Goal: Task Accomplishment & Management: Manage account settings

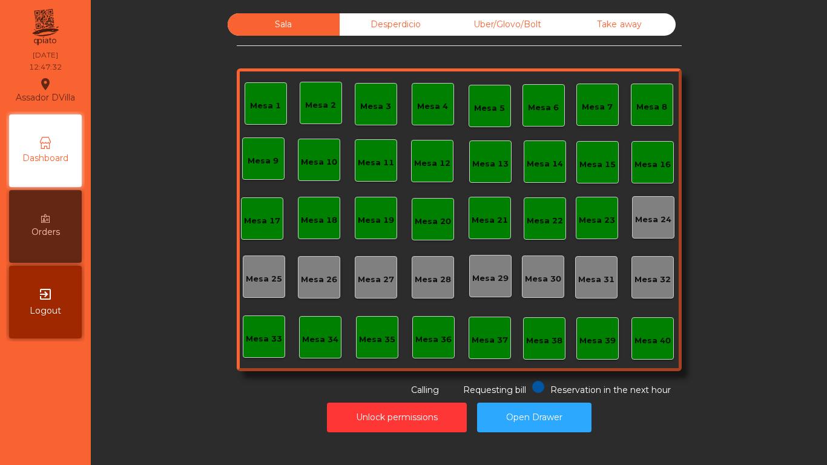
click at [306, 102] on div "Mesa 2" at bounding box center [320, 105] width 31 height 12
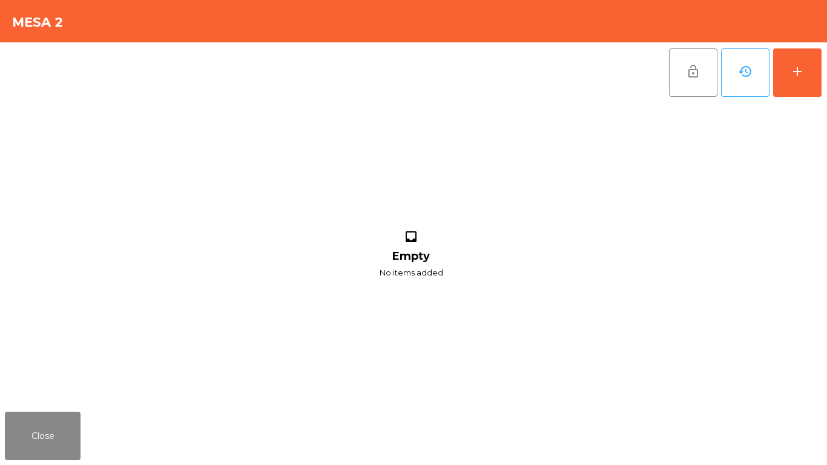
click at [50, 462] on div "Close" at bounding box center [413, 436] width 827 height 58
click at [61, 445] on button "Close" at bounding box center [43, 436] width 76 height 48
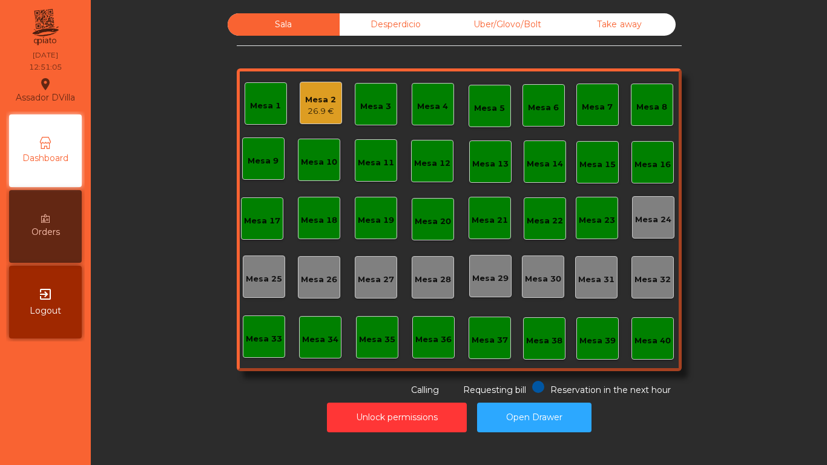
click at [337, 113] on div "Mesa 2 26.9 €" at bounding box center [321, 103] width 42 height 42
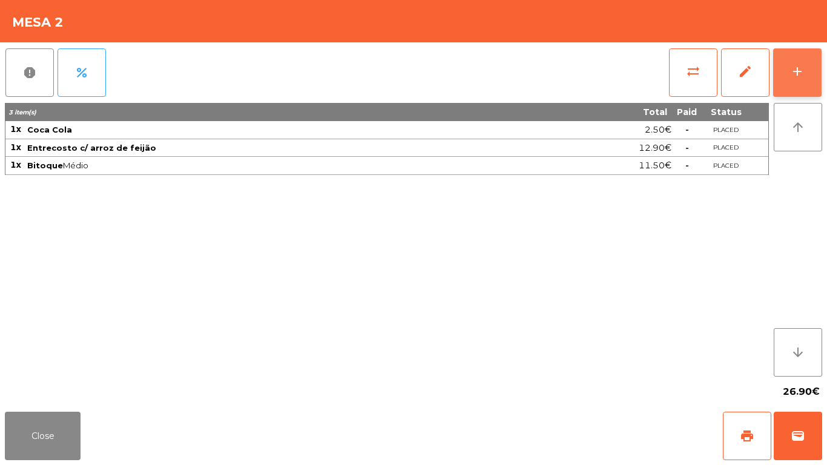
click at [798, 75] on div "add" at bounding box center [797, 71] width 15 height 15
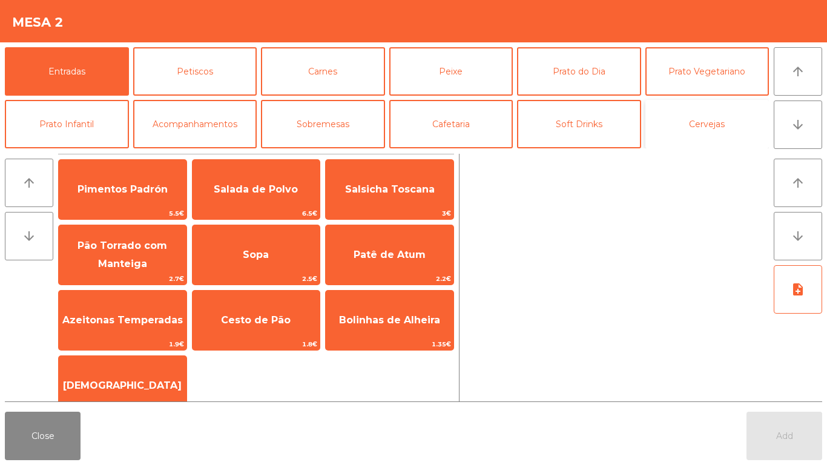
click at [731, 130] on button "Cervejas" at bounding box center [708, 124] width 124 height 48
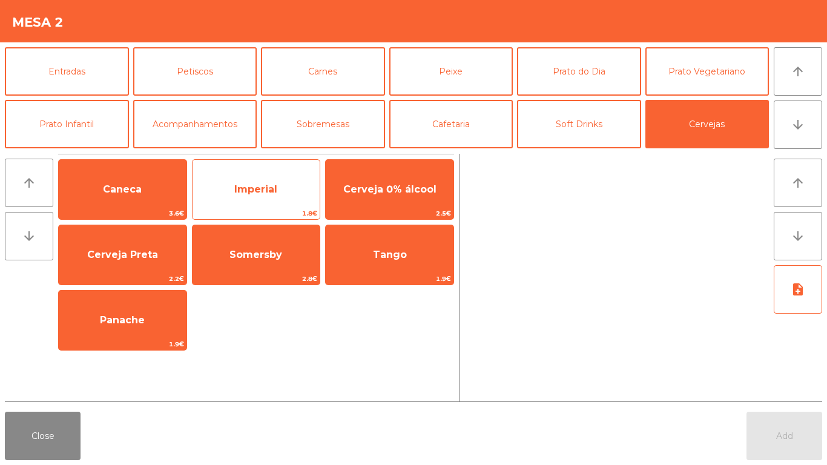
click at [271, 211] on span "1.8€" at bounding box center [257, 214] width 128 height 12
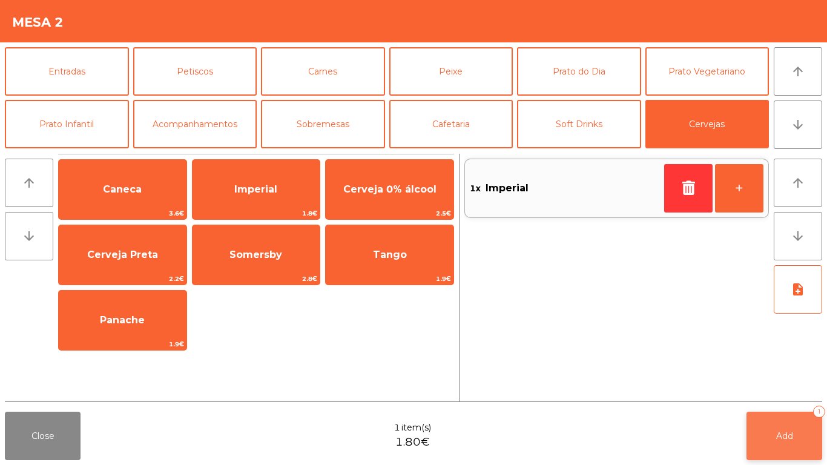
click at [802, 435] on button "Add 1" at bounding box center [785, 436] width 76 height 48
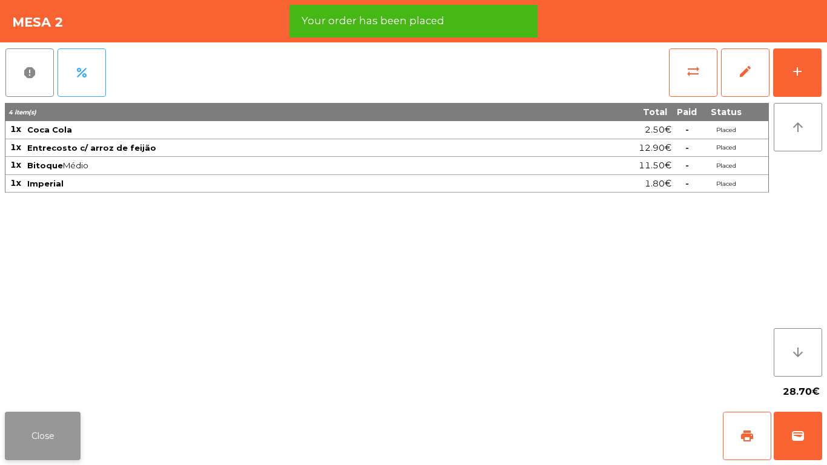
click at [45, 437] on button "Close" at bounding box center [43, 436] width 76 height 48
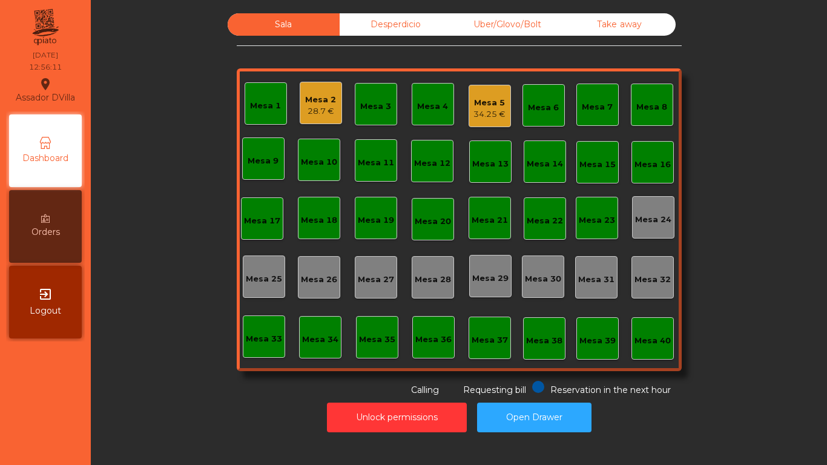
click at [483, 111] on div "34.25 €" at bounding box center [490, 114] width 32 height 12
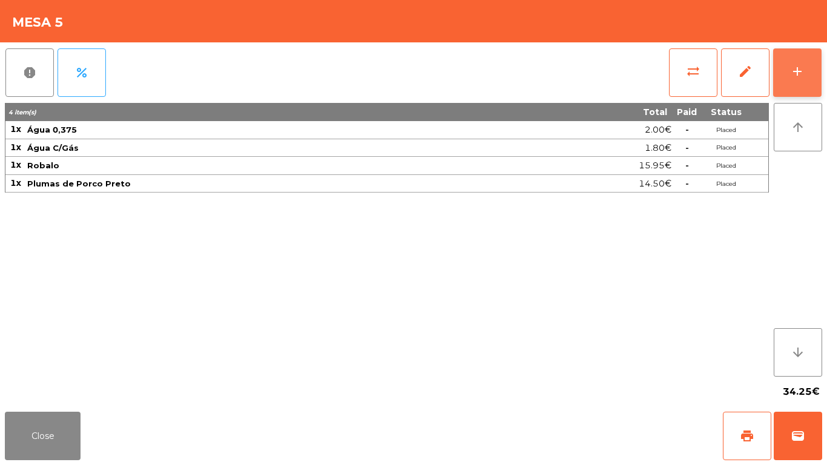
click at [805, 69] on button "add" at bounding box center [797, 72] width 48 height 48
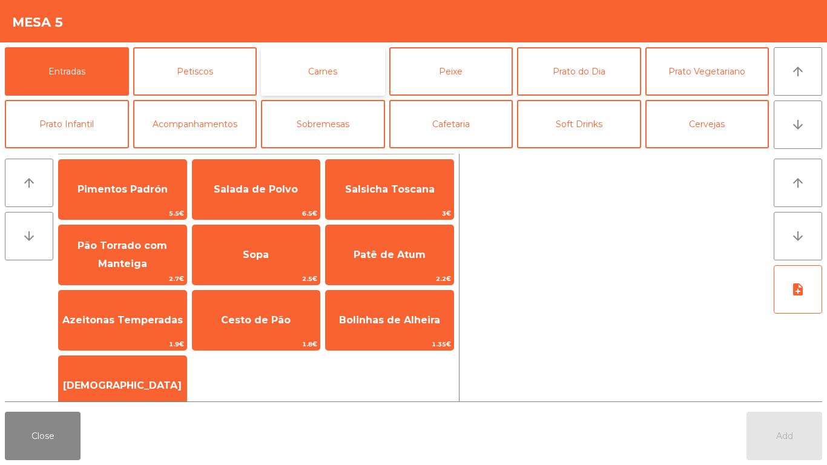
click at [326, 85] on button "Carnes" at bounding box center [323, 71] width 124 height 48
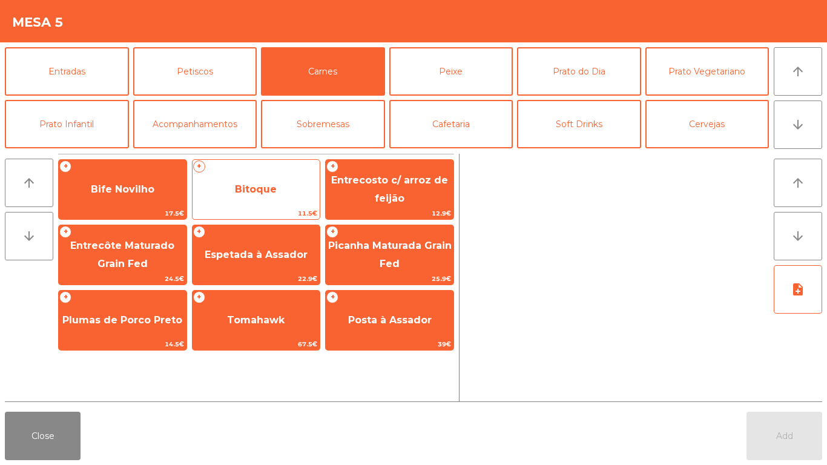
click at [261, 212] on span "11.5€" at bounding box center [257, 214] width 128 height 12
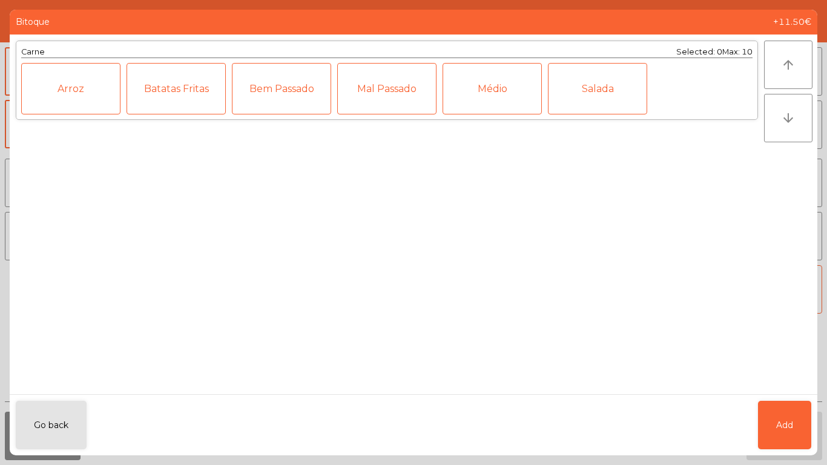
click at [501, 93] on div "Médio" at bounding box center [492, 88] width 99 height 51
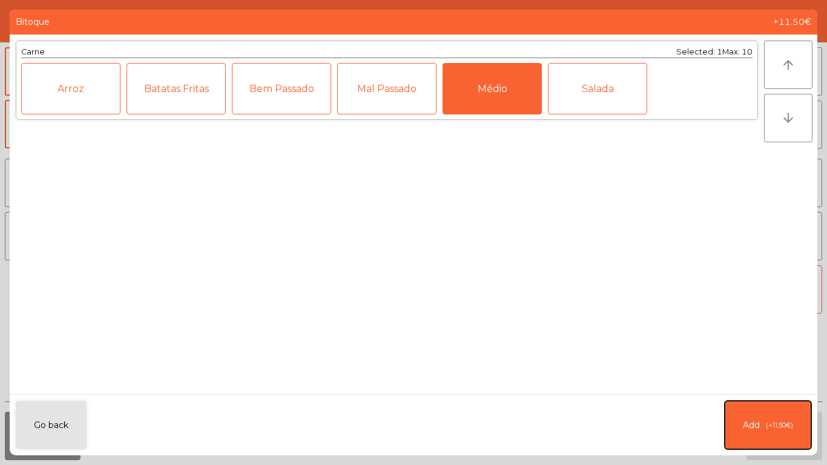
click at [769, 427] on span "(+11.50€)" at bounding box center [779, 425] width 27 height 10
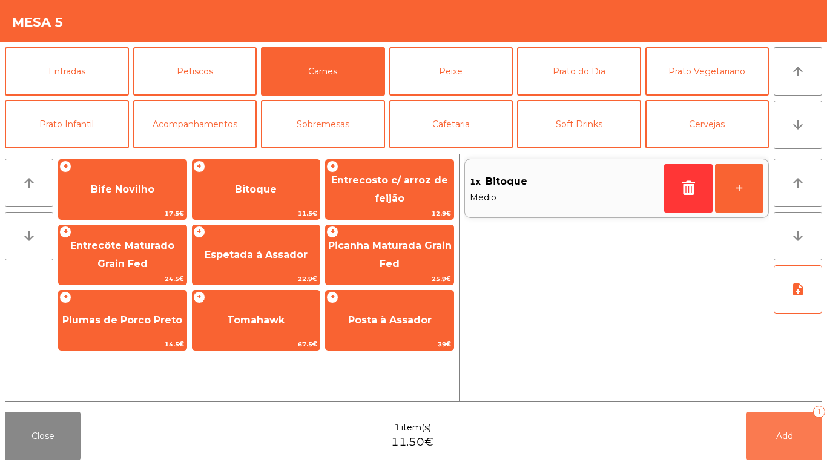
click at [778, 430] on button "Add 1" at bounding box center [785, 436] width 76 height 48
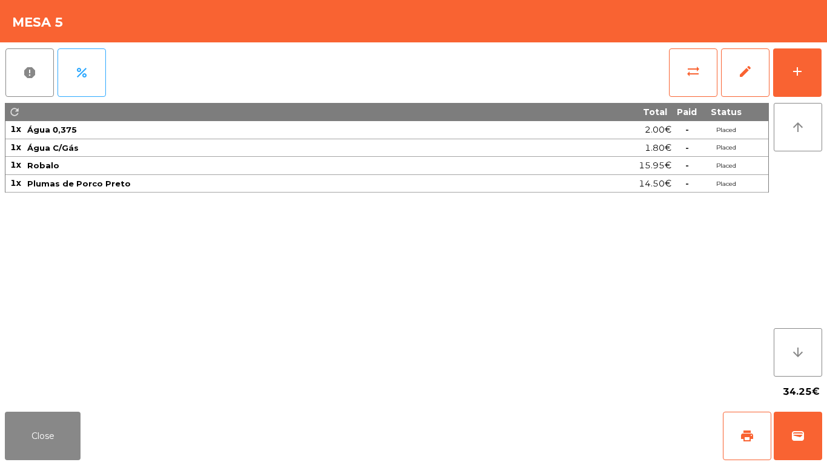
click at [678, 97] on div "sync_alt edit add" at bounding box center [746, 72] width 154 height 61
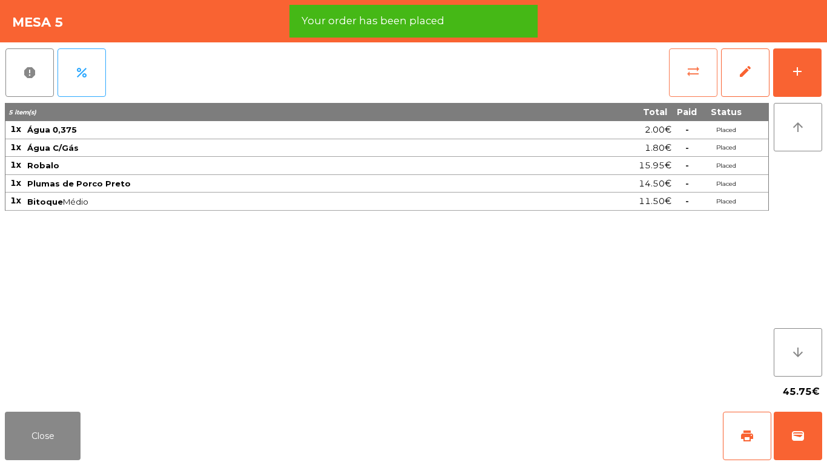
click at [680, 88] on button "sync_alt" at bounding box center [693, 72] width 48 height 48
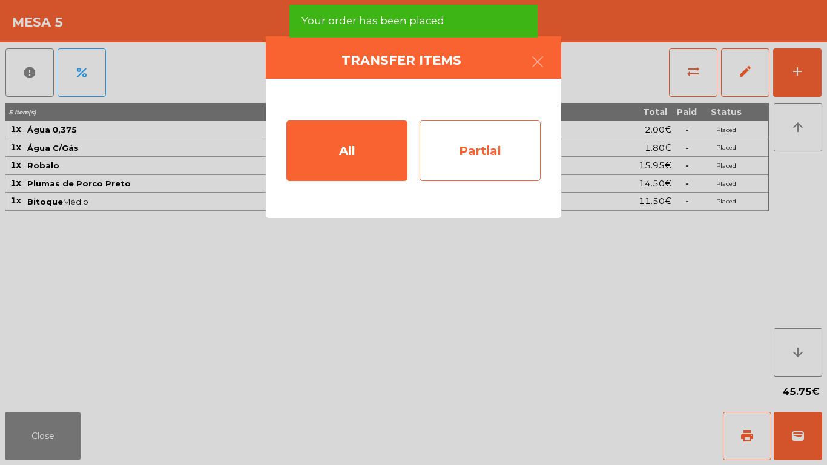
click at [433, 153] on div "Partial" at bounding box center [480, 151] width 121 height 61
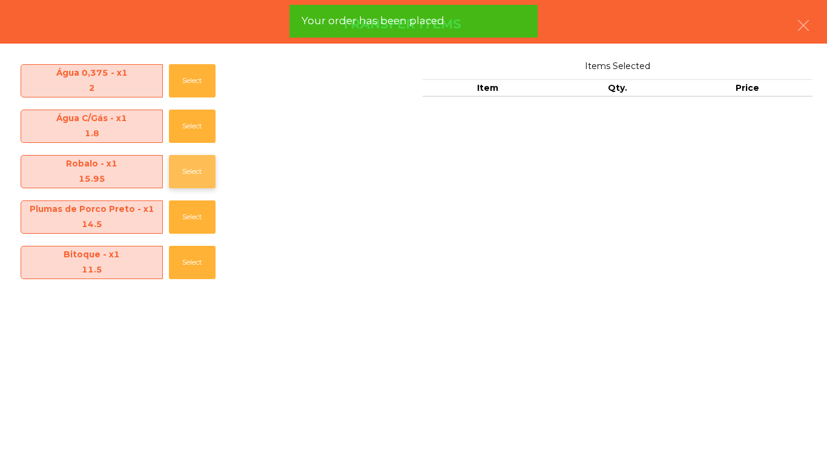
click at [175, 177] on button "Select" at bounding box center [192, 171] width 47 height 33
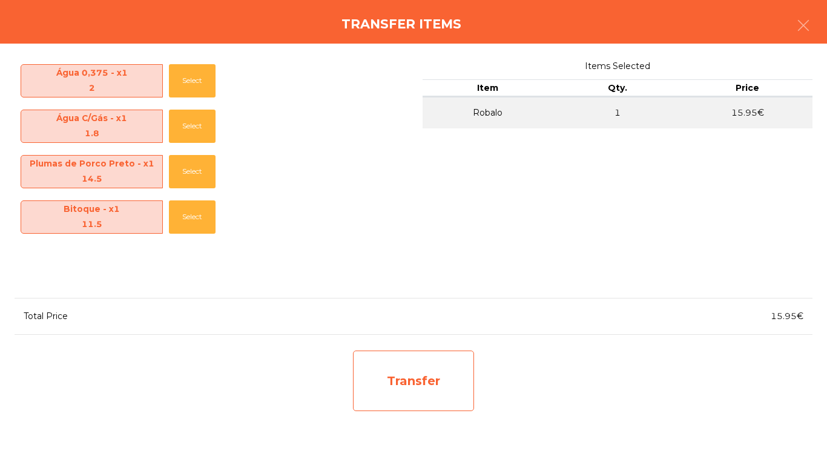
click at [404, 371] on div "Transfer" at bounding box center [413, 381] width 121 height 61
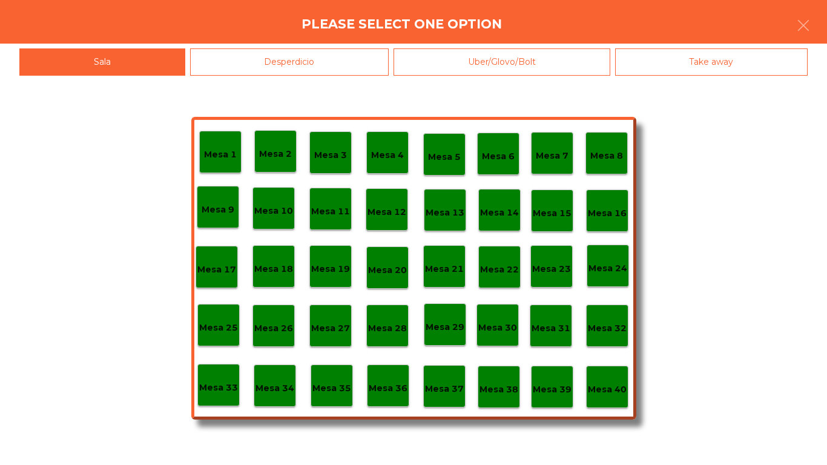
click at [259, 64] on div "Desperdicio" at bounding box center [289, 61] width 199 height 27
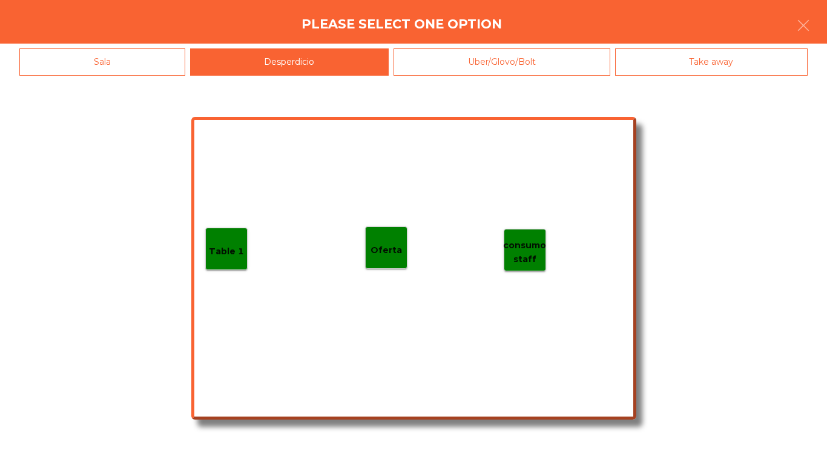
click at [213, 248] on p "Table 1" at bounding box center [226, 252] width 35 height 14
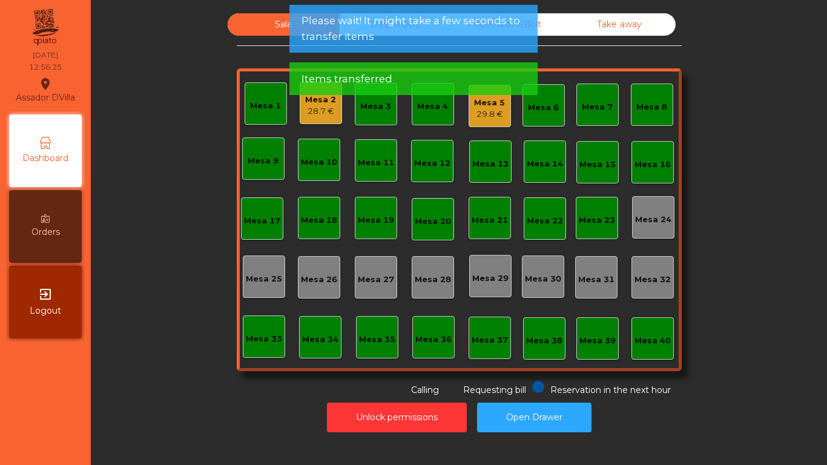
click at [498, 111] on div "29.8 €" at bounding box center [489, 114] width 31 height 12
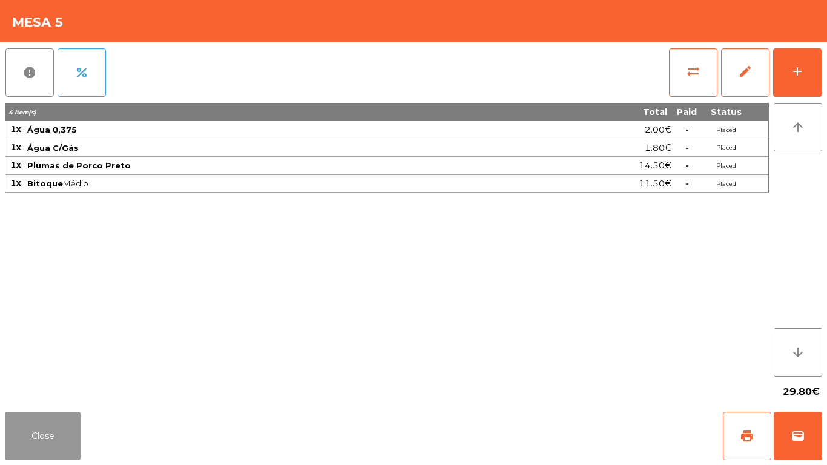
drag, startPoint x: 498, startPoint y: 111, endPoint x: 60, endPoint y: 426, distance: 539.9
click at [60, 426] on button "Close" at bounding box center [43, 436] width 76 height 48
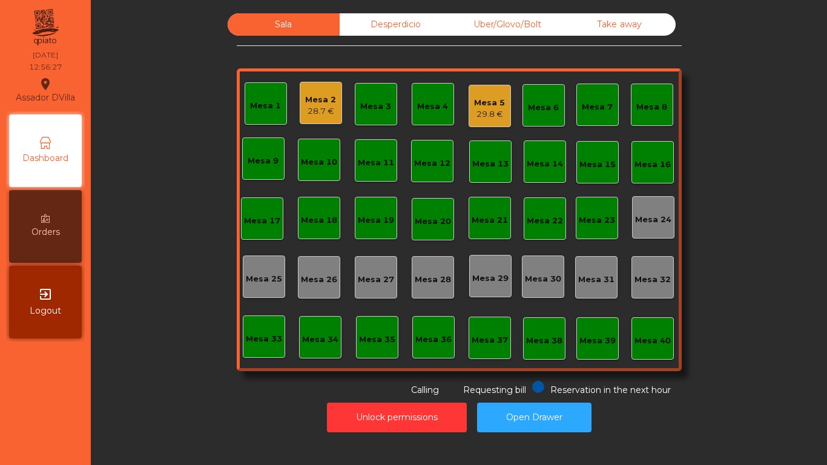
click at [143, 369] on div "Sala Desperdicio Uber/Glovo/Bolt Take away Mesa 1 Mesa 2 28.7 € Mesa 3 Mesa 4 M…" at bounding box center [459, 204] width 704 height 383
click at [486, 98] on div "Mesa 5" at bounding box center [489, 103] width 31 height 12
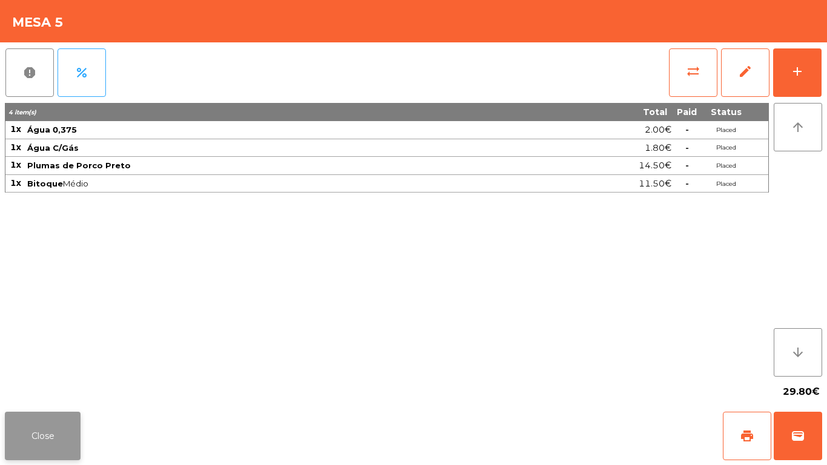
click at [28, 429] on button "Close" at bounding box center [43, 436] width 76 height 48
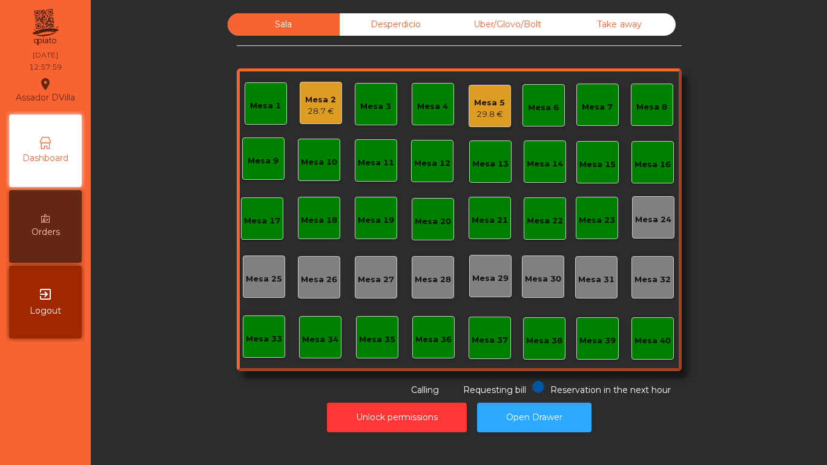
click at [325, 100] on div "Mesa 2" at bounding box center [320, 100] width 31 height 12
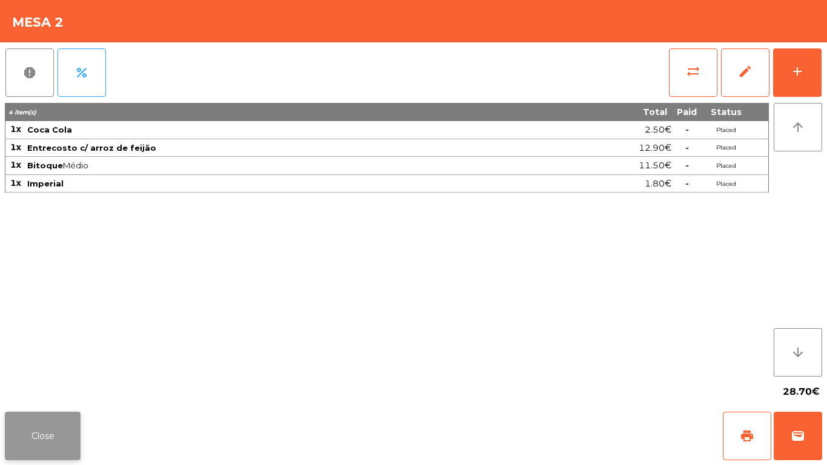
click at [56, 443] on button "Close" at bounding box center [43, 436] width 76 height 48
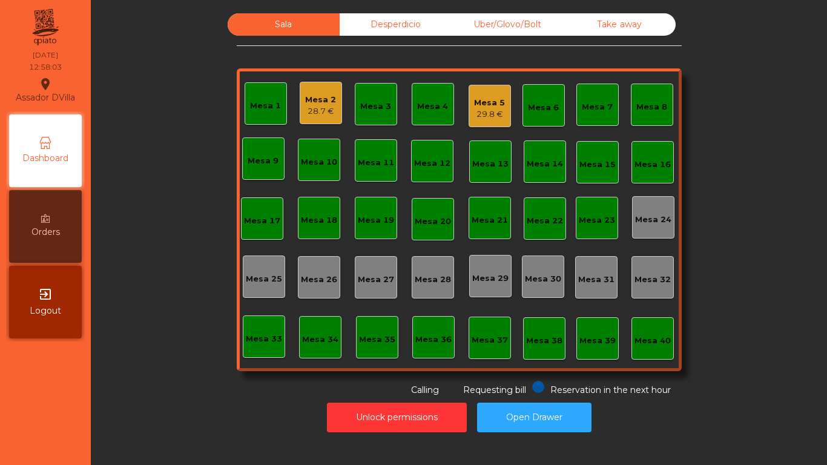
click at [317, 105] on div "Mesa 2" at bounding box center [320, 100] width 31 height 12
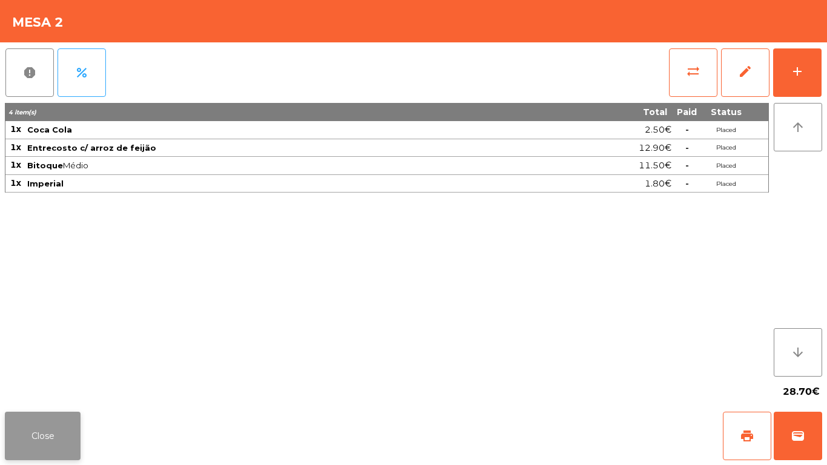
click at [65, 438] on button "Close" at bounding box center [43, 436] width 76 height 48
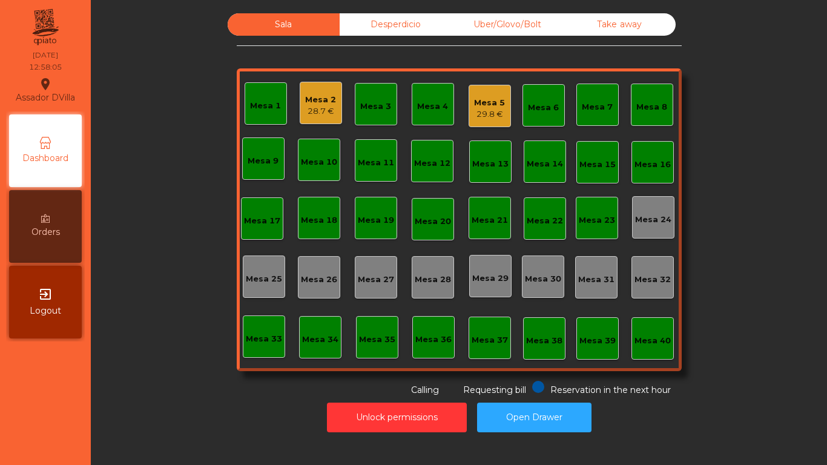
click at [493, 103] on div "Mesa 5" at bounding box center [489, 103] width 31 height 12
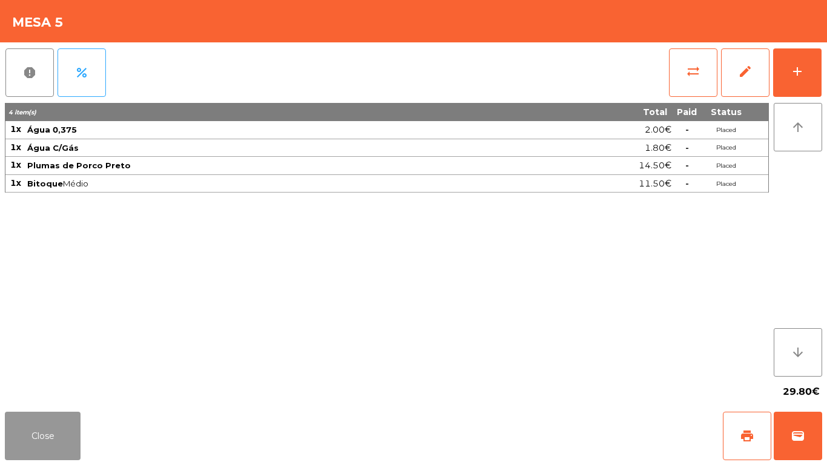
drag, startPoint x: 56, startPoint y: 437, endPoint x: 372, endPoint y: 96, distance: 465.0
click at [65, 421] on button "Close" at bounding box center [43, 436] width 76 height 48
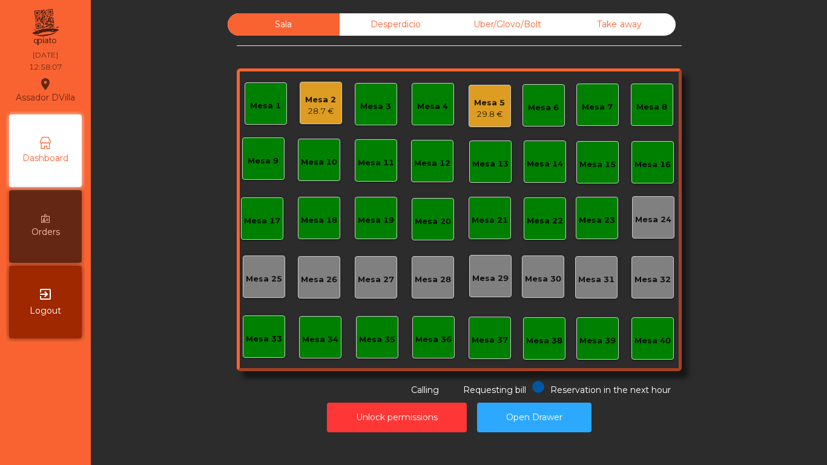
click at [314, 98] on div "Mesa 2" at bounding box center [320, 100] width 31 height 12
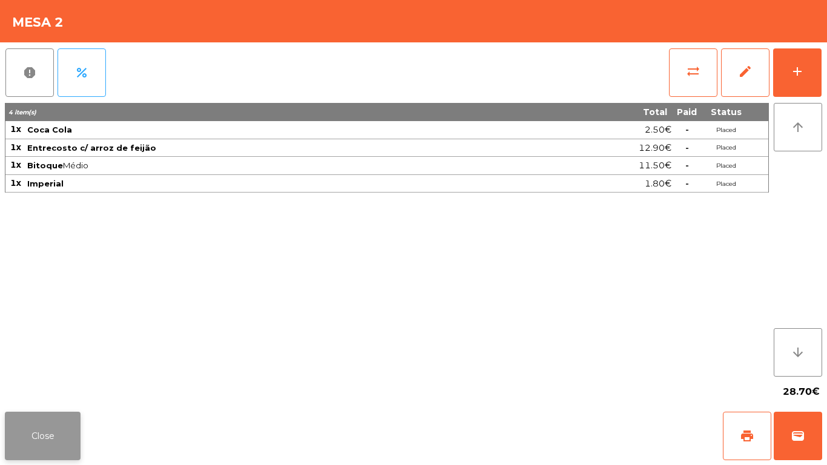
click at [44, 428] on button "Close" at bounding box center [43, 436] width 76 height 48
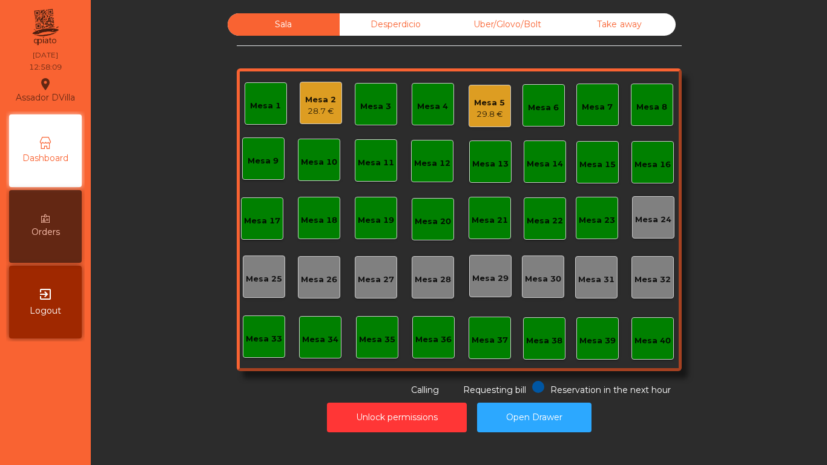
click at [491, 101] on div "Mesa 5" at bounding box center [489, 103] width 31 height 12
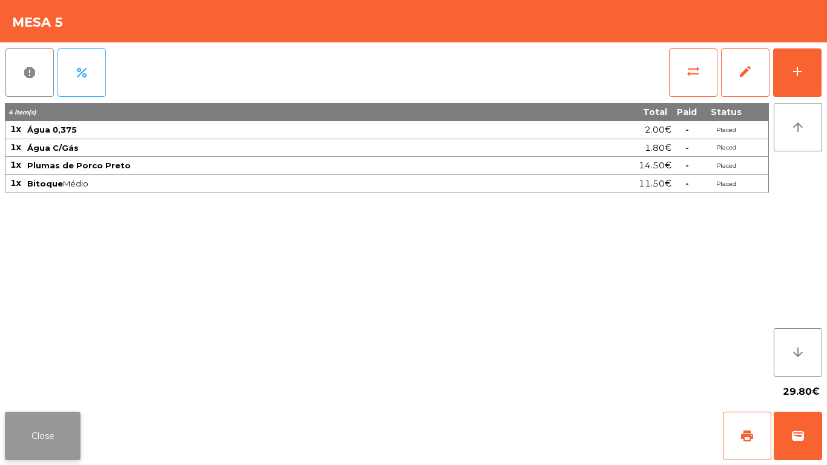
click at [68, 438] on button "Close" at bounding box center [43, 436] width 76 height 48
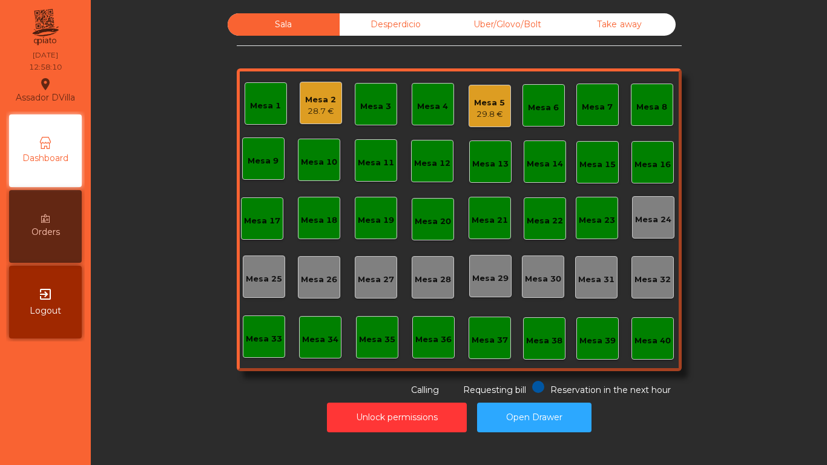
click at [137, 385] on div "Sala Desperdicio Uber/Glovo/Bolt Take away Mesa 1 Mesa 2 28.7 € Mesa 3 Mesa 4 M…" at bounding box center [459, 204] width 704 height 383
drag, startPoint x: 137, startPoint y: 380, endPoint x: 182, endPoint y: 456, distance: 88.2
click at [182, 456] on div "Sala Desperdicio Uber/Glovo/Bolt Take away Mesa 1 Mesa 2 28.7 € Mesa 3 Mesa 4 M…" at bounding box center [459, 232] width 736 height 465
click at [478, 110] on div "29.8 €" at bounding box center [489, 114] width 31 height 12
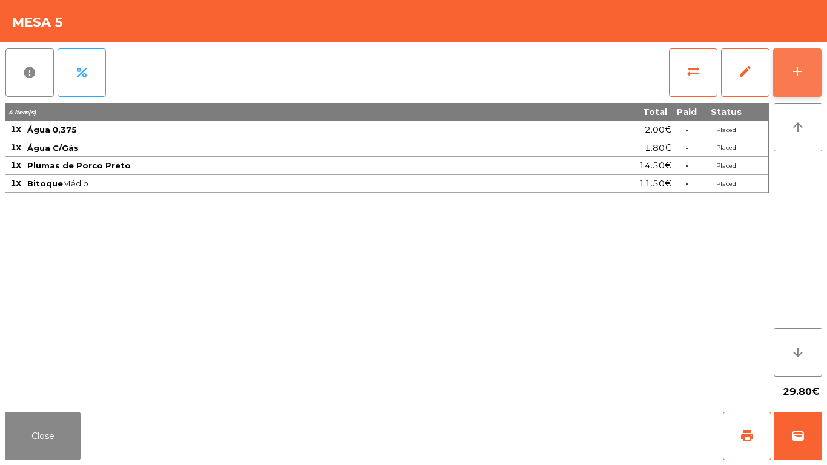
click at [808, 87] on button "add" at bounding box center [797, 72] width 48 height 48
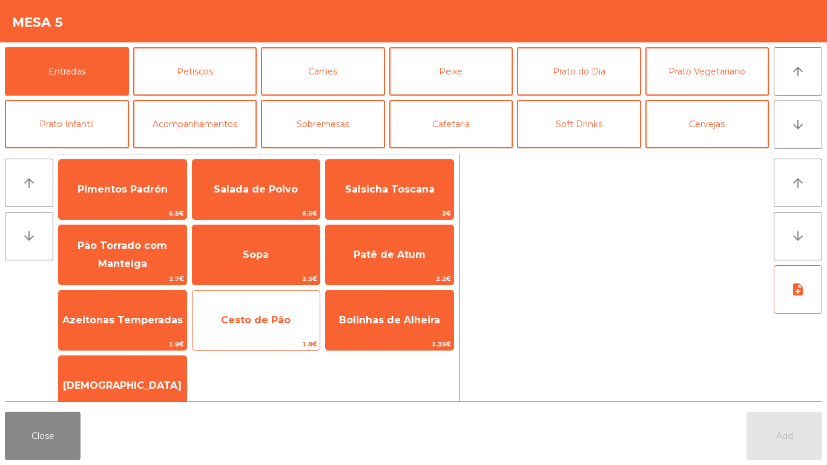
click at [234, 311] on span "Cesto de Pão" at bounding box center [257, 320] width 128 height 33
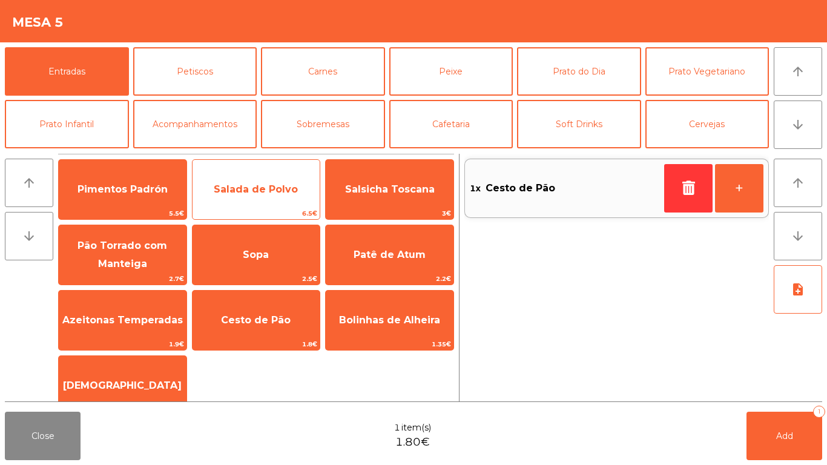
click at [271, 193] on span "Salada de Polvo" at bounding box center [256, 190] width 84 height 12
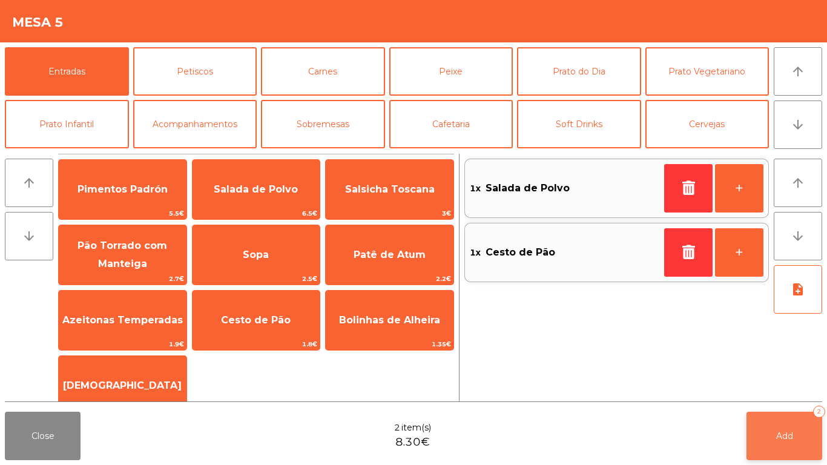
click at [799, 433] on button "Add 2" at bounding box center [785, 436] width 76 height 48
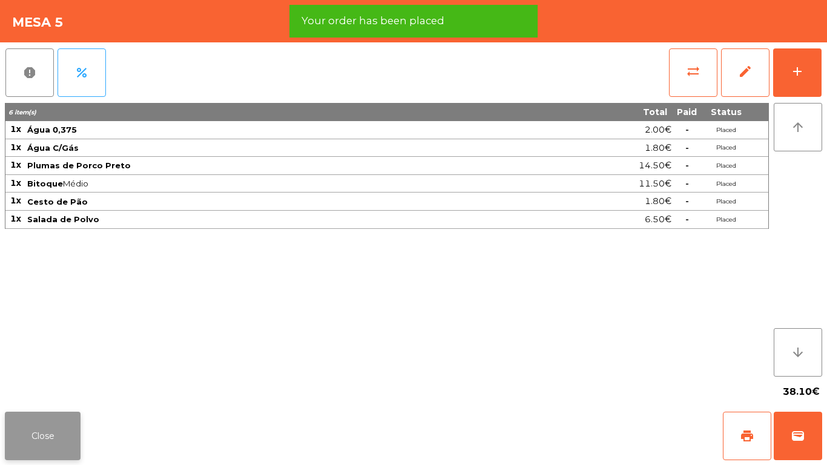
click at [61, 453] on button "Close" at bounding box center [43, 436] width 76 height 48
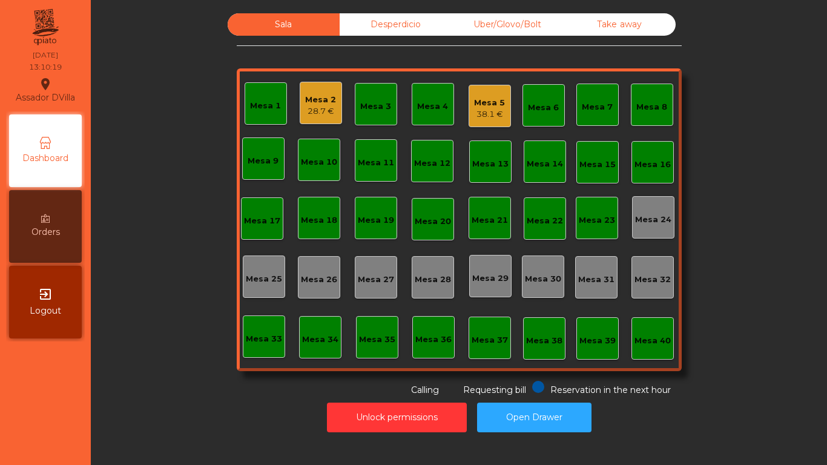
click at [478, 113] on div "38.1 €" at bounding box center [489, 114] width 31 height 12
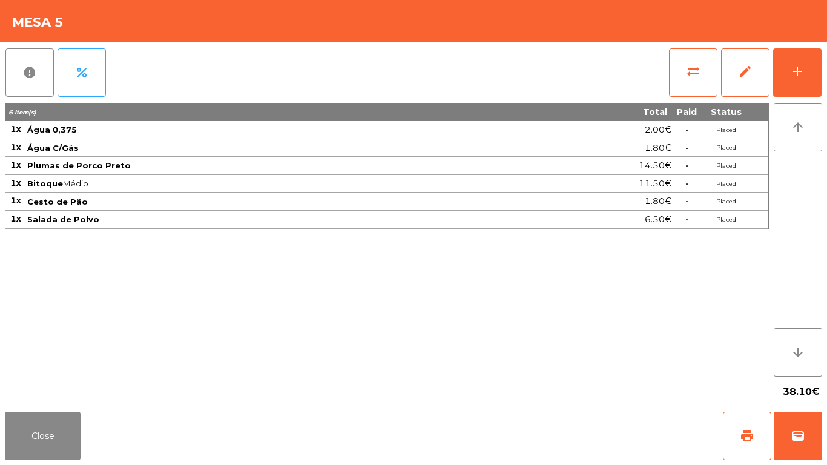
click at [15, 465] on div "Close print wallet" at bounding box center [413, 436] width 827 height 58
click at [53, 438] on button "Close" at bounding box center [43, 436] width 76 height 48
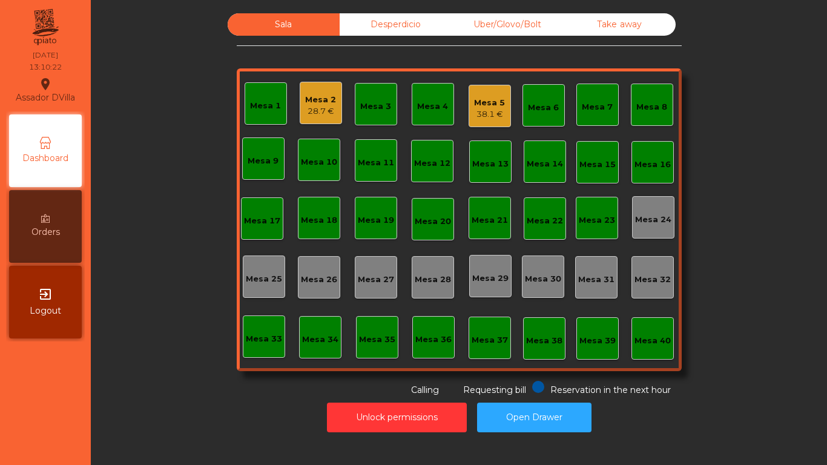
click at [85, 388] on nav "Assador DVilla location_on [DATE] 13:10:22 Dashboard Orders exit_to_app Logout" at bounding box center [45, 232] width 91 height 465
click at [481, 114] on div "38.1 €" at bounding box center [489, 114] width 31 height 12
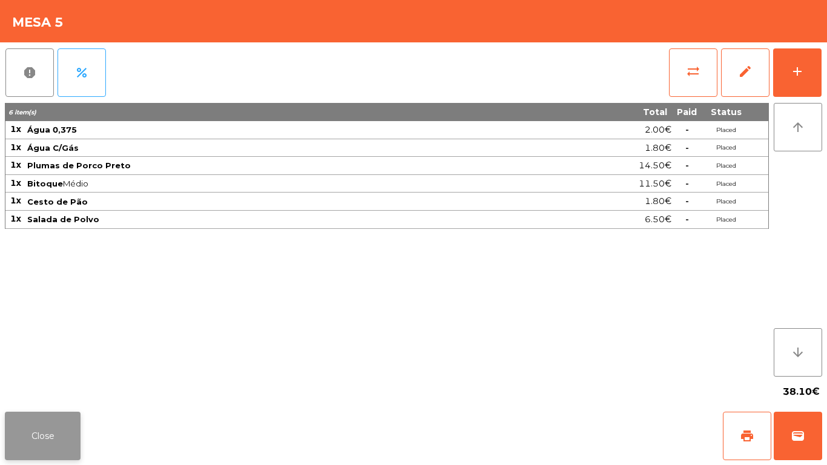
click at [40, 452] on button "Close" at bounding box center [43, 436] width 76 height 48
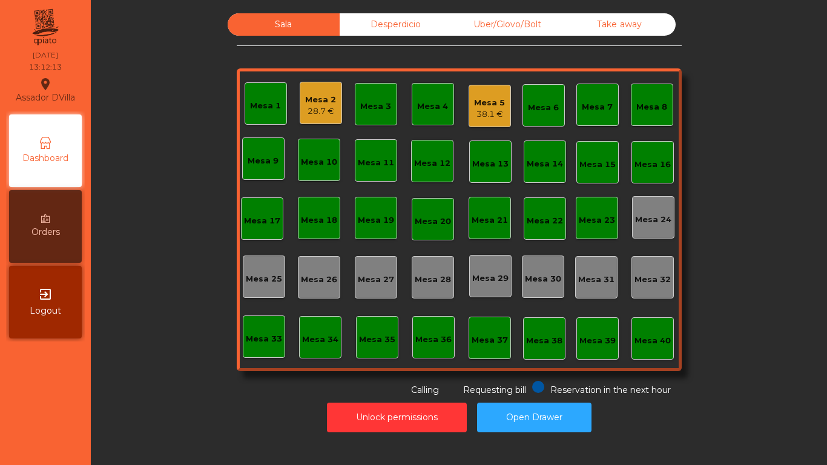
drag, startPoint x: 145, startPoint y: 358, endPoint x: 137, endPoint y: 330, distance: 28.8
click at [144, 354] on div "Sala Desperdicio Uber/Glovo/Bolt Take away Mesa 1 Mesa 2 28.7 € Mesa 3 Mesa 4 M…" at bounding box center [459, 204] width 704 height 383
click at [70, 217] on div "Orders" at bounding box center [45, 226] width 73 height 73
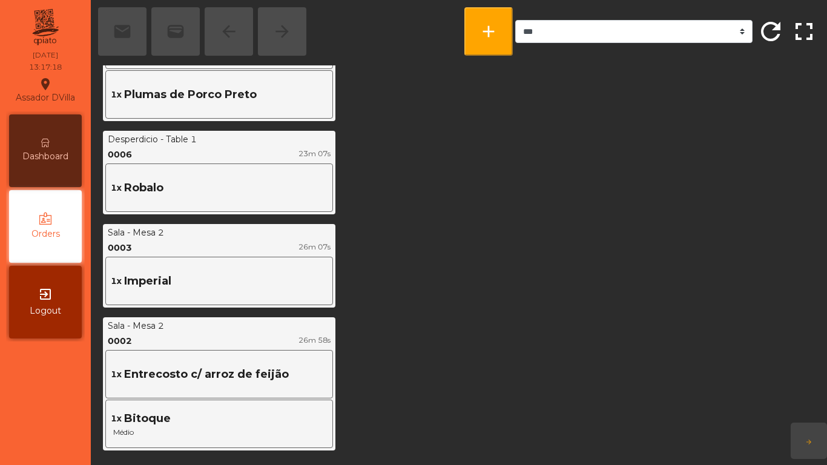
scroll to position [424, 0]
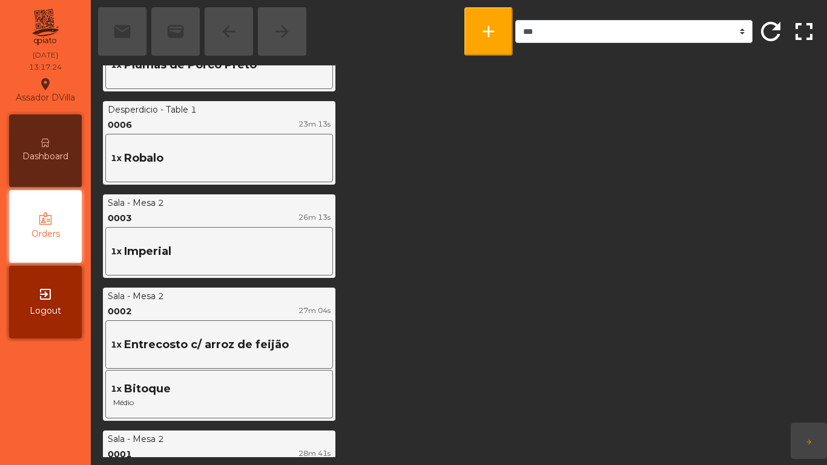
click at [49, 167] on div "Dashboard" at bounding box center [45, 150] width 73 height 73
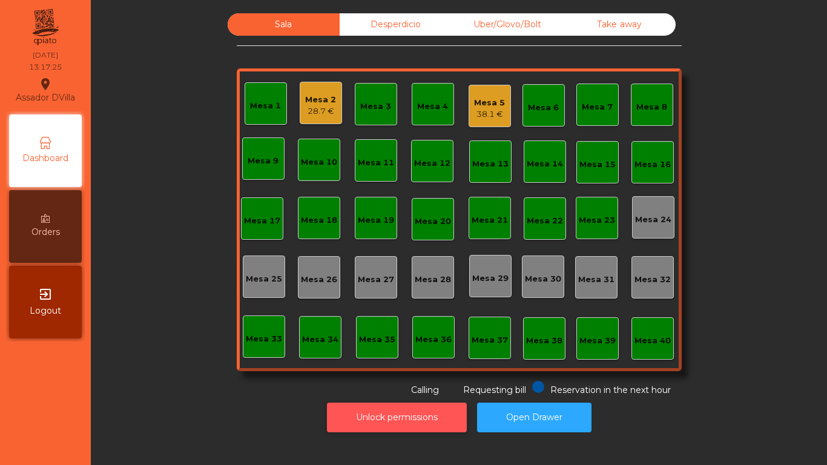
click at [349, 423] on button "Unlock permissions" at bounding box center [397, 418] width 140 height 30
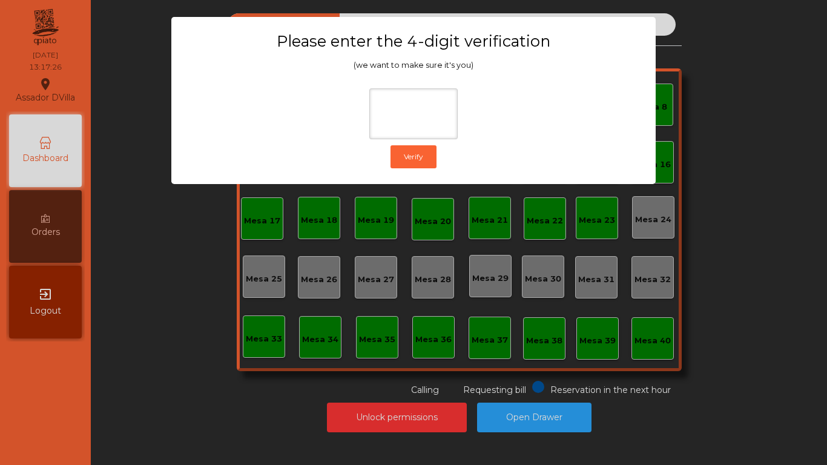
click at [192, 397] on ngb-modal-window "Please enter the 4-digit verification (we want to make sure it's you) Verify" at bounding box center [414, 232] width 786 height 465
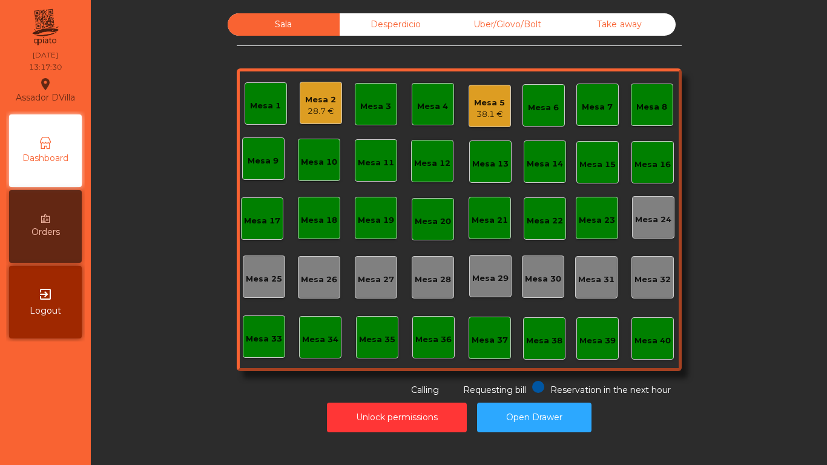
click at [159, 400] on div "Unlock permissions Open Drawer" at bounding box center [459, 418] width 704 height 42
click at [300, 100] on div "Mesa 2 28.7 €" at bounding box center [321, 103] width 42 height 42
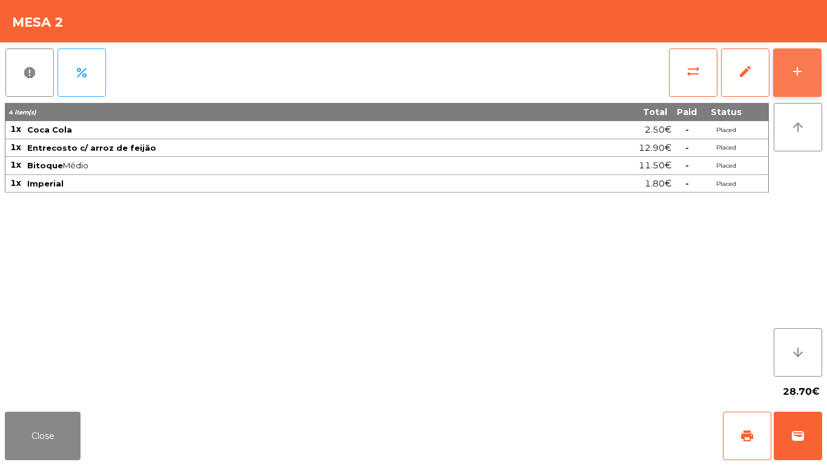
click at [815, 59] on button "add" at bounding box center [797, 72] width 48 height 48
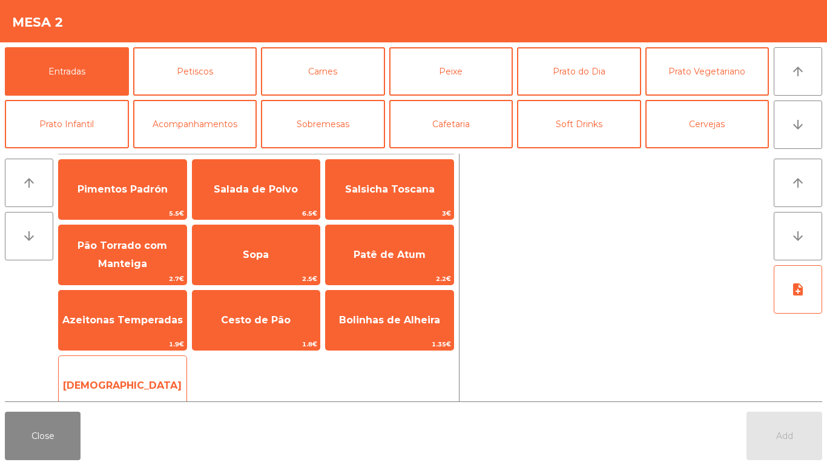
click at [115, 372] on span "[DEMOGRAPHIC_DATA]" at bounding box center [123, 385] width 128 height 33
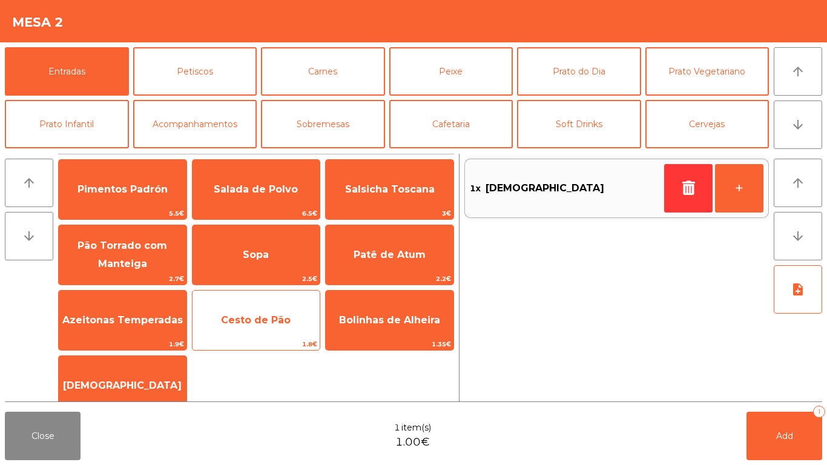
click at [252, 322] on span "Cesto de Pão" at bounding box center [256, 320] width 70 height 12
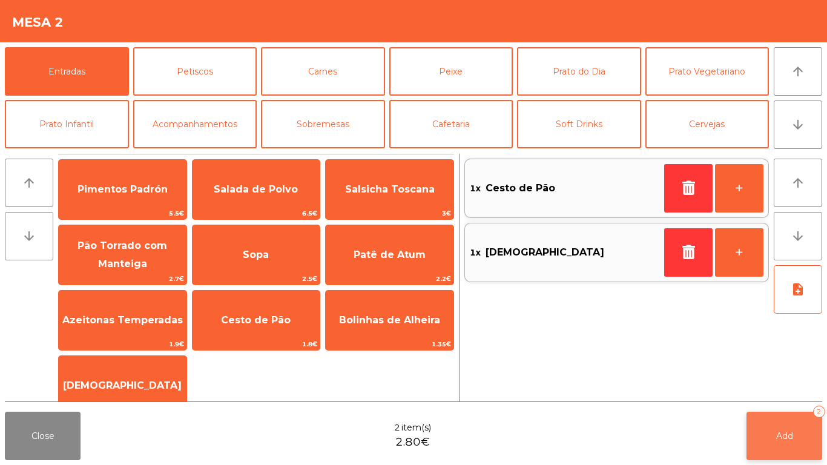
click at [789, 437] on span "Add" at bounding box center [784, 436] width 17 height 11
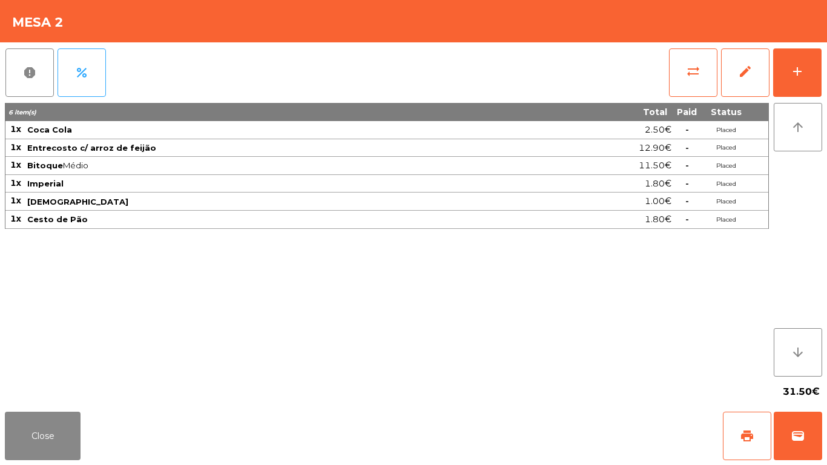
drag, startPoint x: 789, startPoint y: 437, endPoint x: 1, endPoint y: 342, distance: 793.6
click at [6, 430] on app-table-orders "Mesa 2 report percent sync_alt edit add 6 item(s) Total Paid Status 1x Coca Col…" at bounding box center [413, 232] width 827 height 465
click at [71, 444] on button "Close" at bounding box center [43, 436] width 76 height 48
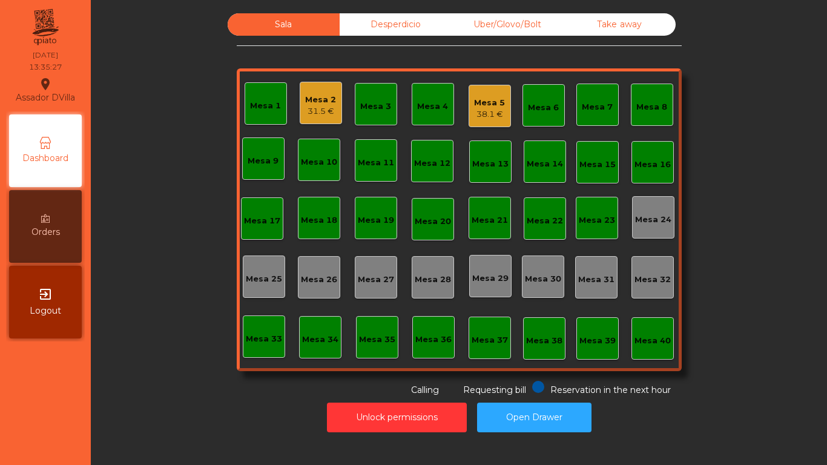
click at [313, 200] on div "Mesa 18" at bounding box center [319, 218] width 42 height 42
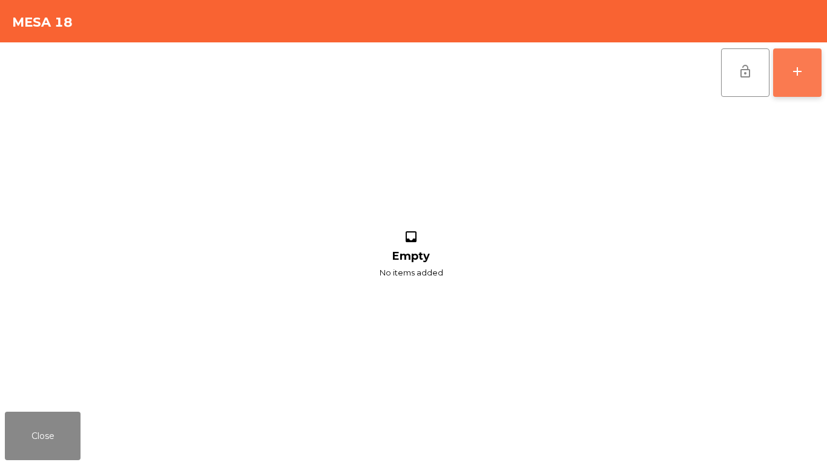
click at [810, 68] on button "add" at bounding box center [797, 72] width 48 height 48
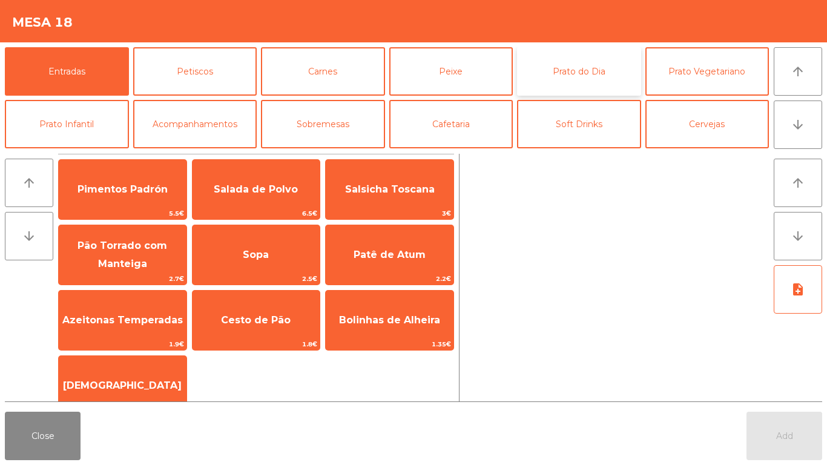
click at [581, 58] on button "Prato do Dia" at bounding box center [579, 71] width 124 height 48
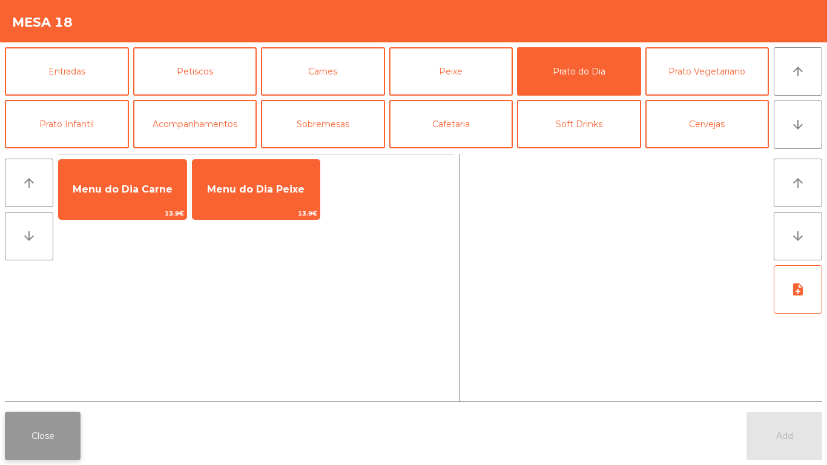
click at [64, 451] on button "Close" at bounding box center [43, 436] width 76 height 48
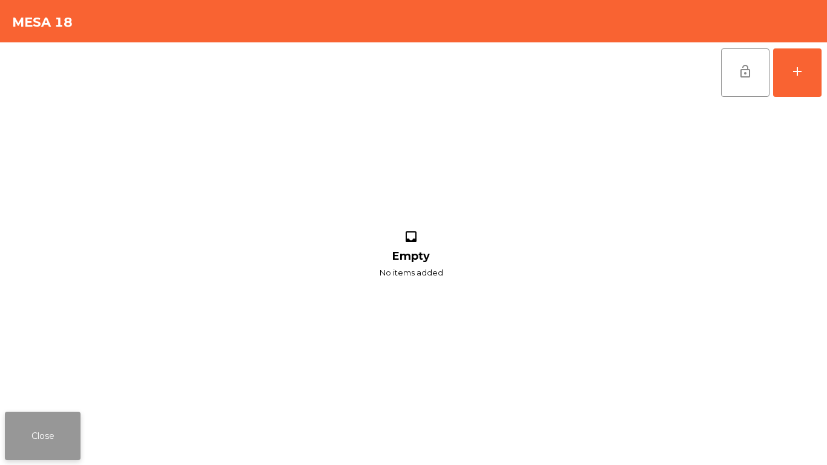
click at [71, 435] on button "Close" at bounding box center [43, 436] width 76 height 48
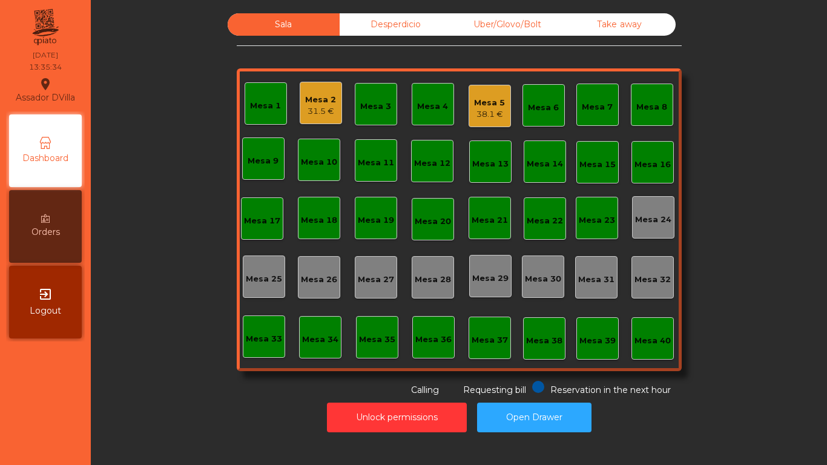
click at [136, 300] on div "Sala Desperdicio Uber/Glovo/Bolt Take away Mesa 1 Mesa 2 31.5 € Mesa 3 Mesa 4 M…" at bounding box center [459, 204] width 704 height 383
click at [469, 121] on div "Mesa 5 38.1 €" at bounding box center [490, 106] width 42 height 42
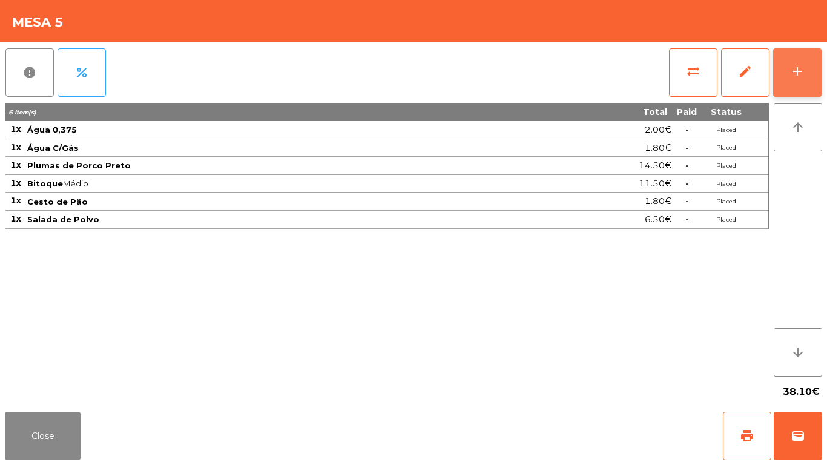
click at [816, 70] on button "add" at bounding box center [797, 72] width 48 height 48
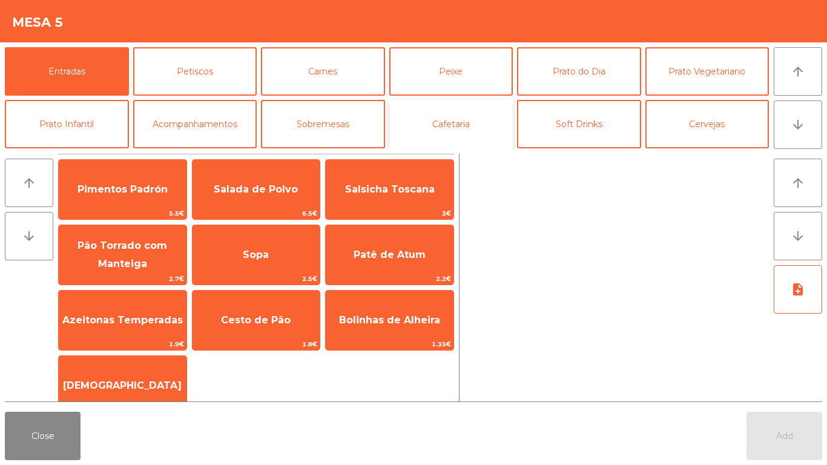
click at [431, 110] on button "Cafetaria" at bounding box center [451, 124] width 124 height 48
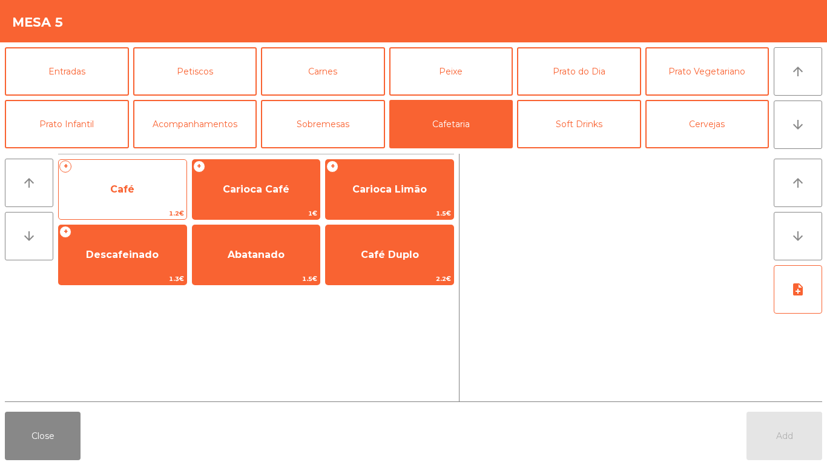
click at [139, 180] on span "Café" at bounding box center [123, 189] width 128 height 33
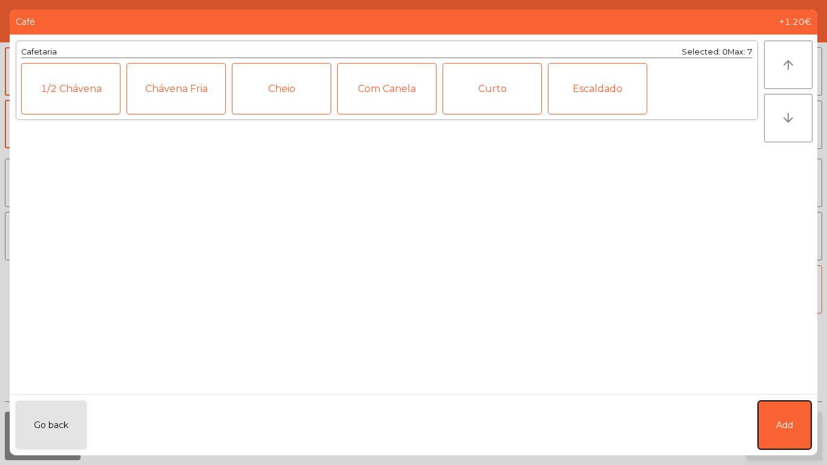
drag, startPoint x: 793, startPoint y: 434, endPoint x: 781, endPoint y: 414, distance: 24.2
click at [792, 431] on button "Add" at bounding box center [784, 425] width 53 height 48
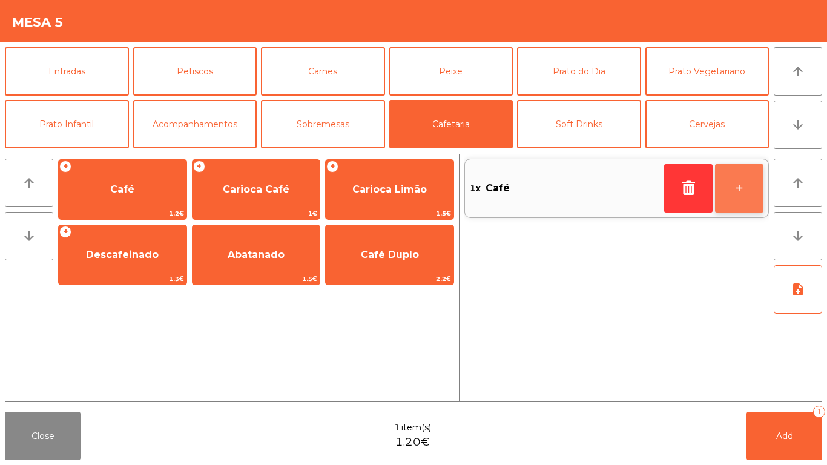
click at [732, 197] on button "+" at bounding box center [739, 188] width 48 height 48
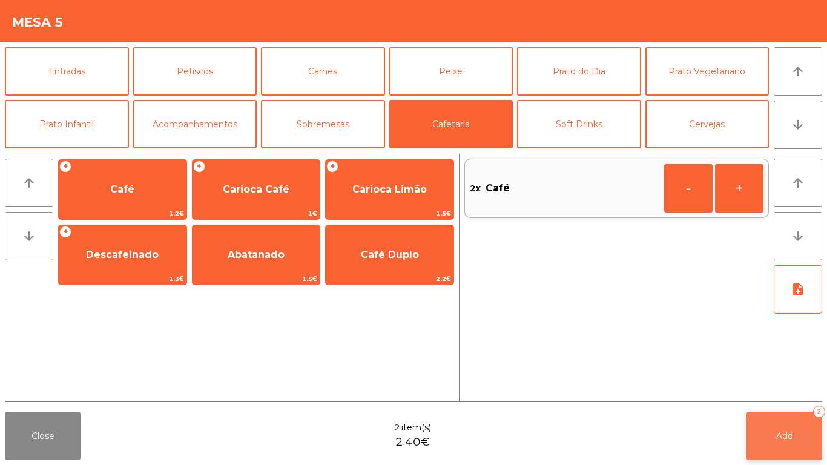
click at [750, 443] on button "Add 2" at bounding box center [785, 436] width 76 height 48
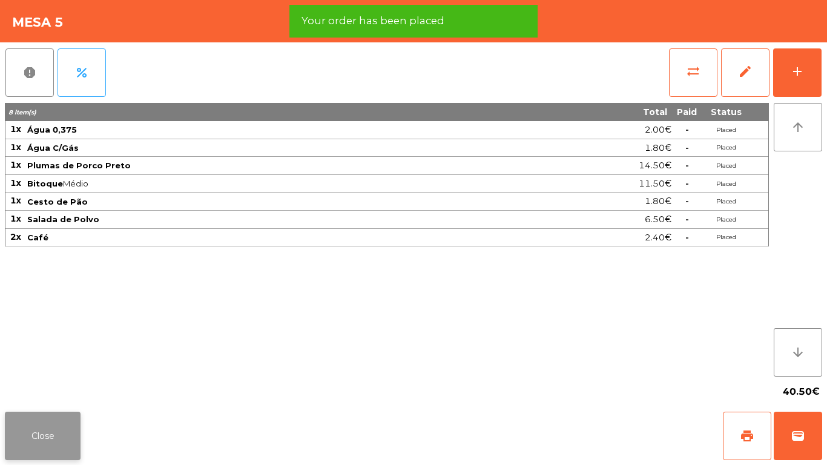
click at [59, 440] on button "Close" at bounding box center [43, 436] width 76 height 48
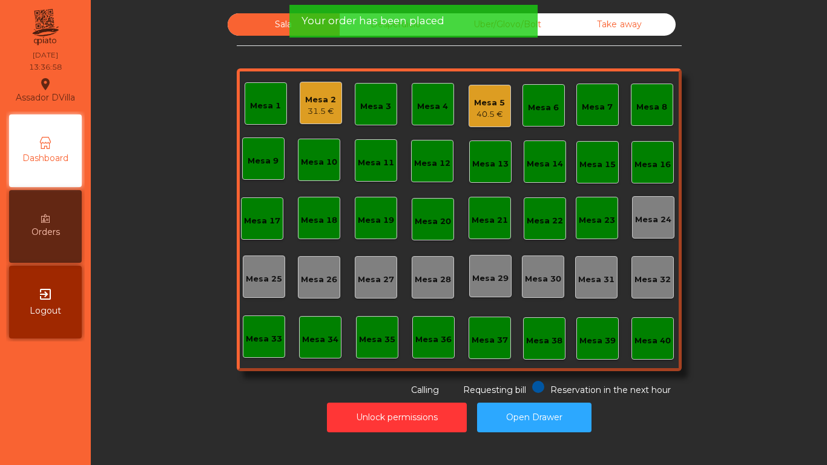
click at [320, 104] on div "Mesa 2" at bounding box center [320, 100] width 31 height 12
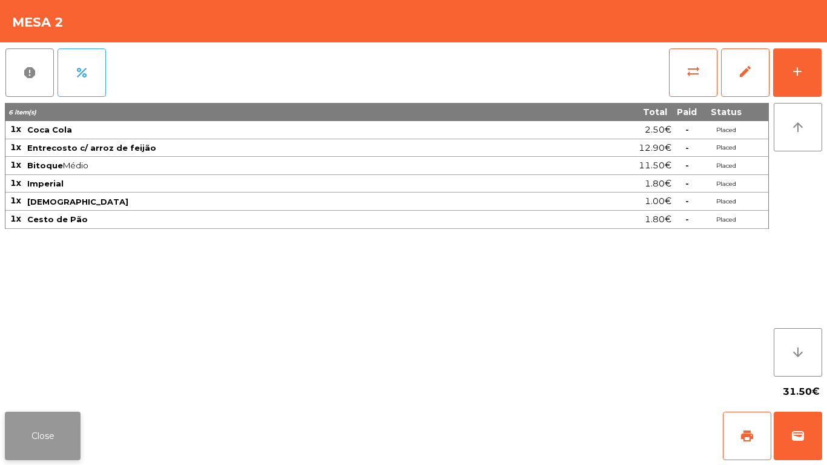
click at [71, 445] on button "Close" at bounding box center [43, 436] width 76 height 48
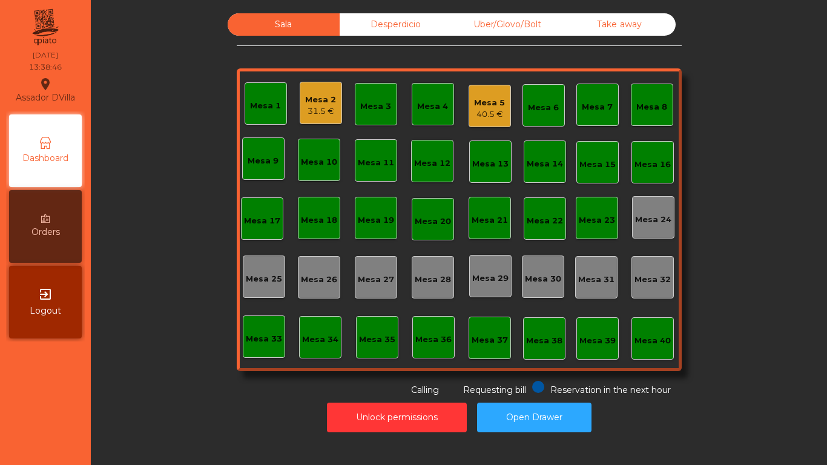
click at [330, 107] on div "31.5 €" at bounding box center [320, 111] width 31 height 12
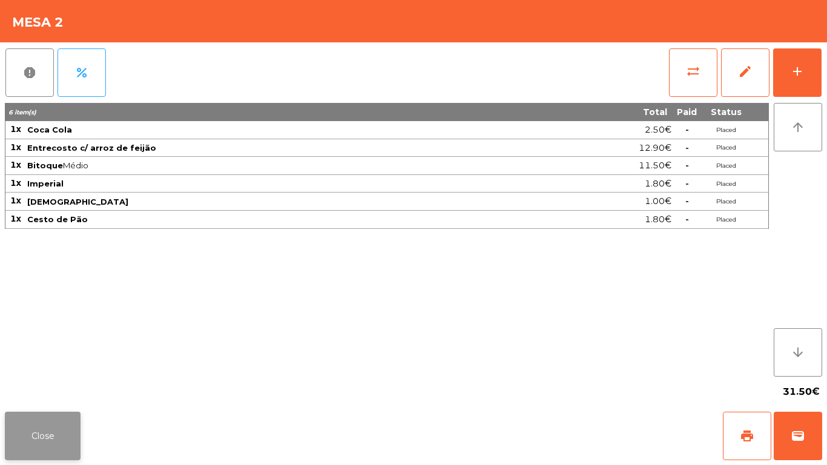
click at [64, 443] on button "Close" at bounding box center [43, 436] width 76 height 48
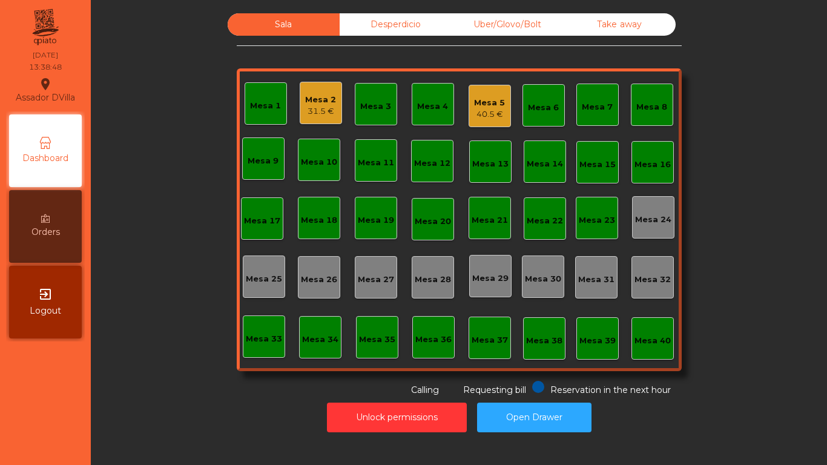
drag, startPoint x: 128, startPoint y: 392, endPoint x: 149, endPoint y: 371, distance: 29.6
click at [131, 390] on div "Sala Desperdicio Uber/Glovo/Bolt Take away Mesa 1 Mesa 2 31.5 € Mesa 3 Mesa 4 M…" at bounding box center [459, 204] width 704 height 383
click at [314, 90] on div "Mesa 2 31.5 €" at bounding box center [320, 103] width 31 height 28
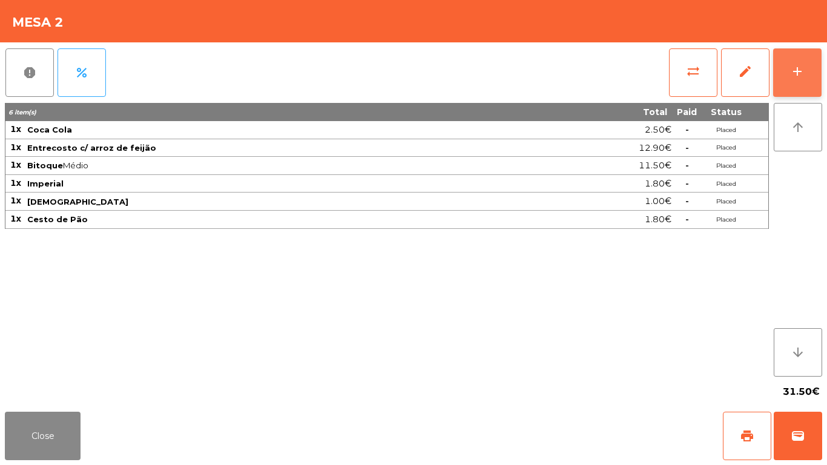
click at [811, 72] on button "add" at bounding box center [797, 72] width 48 height 48
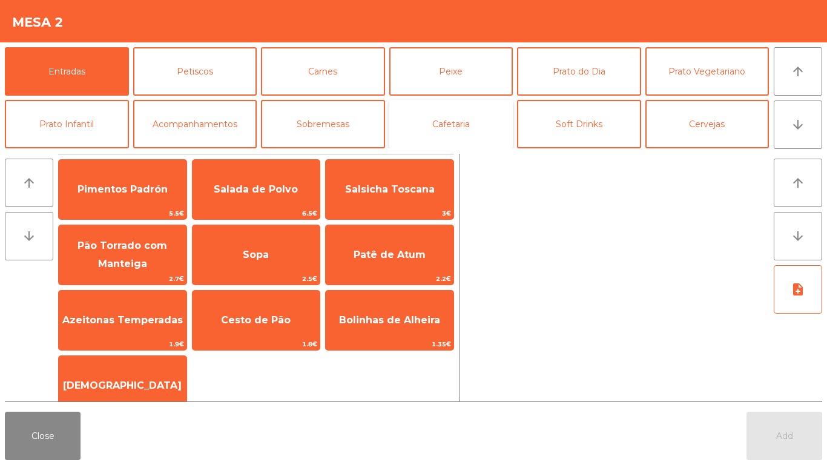
click at [477, 125] on button "Cafetaria" at bounding box center [451, 124] width 124 height 48
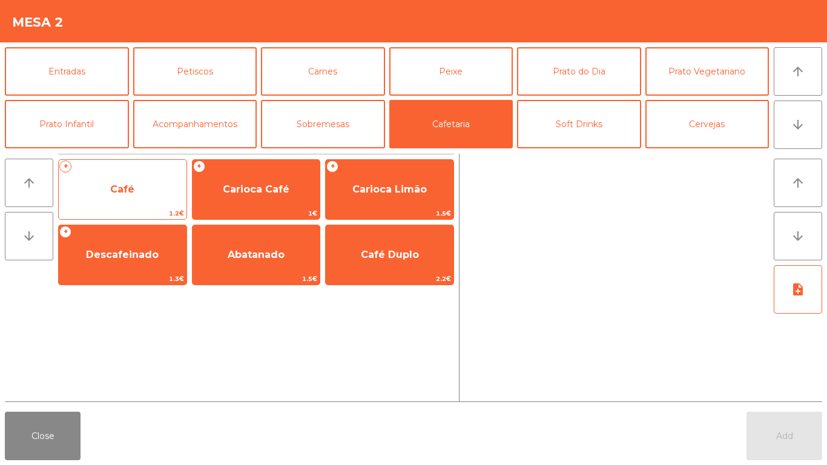
click at [116, 176] on span "Café" at bounding box center [123, 189] width 128 height 33
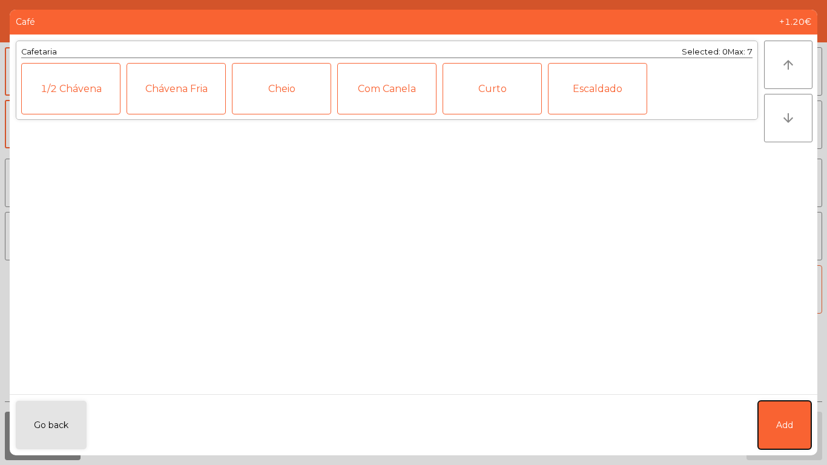
click at [775, 407] on button "Add" at bounding box center [784, 425] width 53 height 48
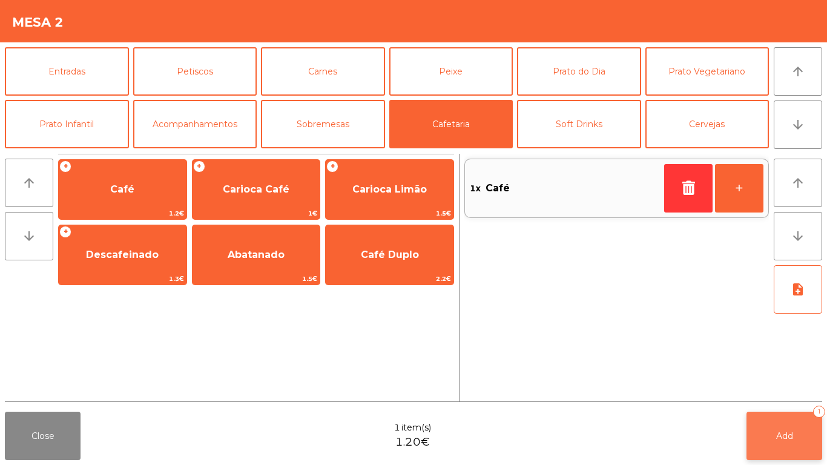
click at [777, 423] on button "Add 1" at bounding box center [785, 436] width 76 height 48
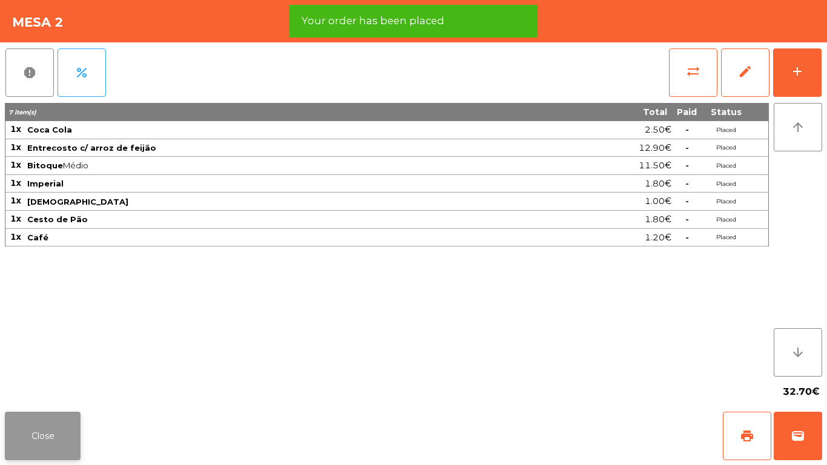
click at [26, 440] on button "Close" at bounding box center [43, 436] width 76 height 48
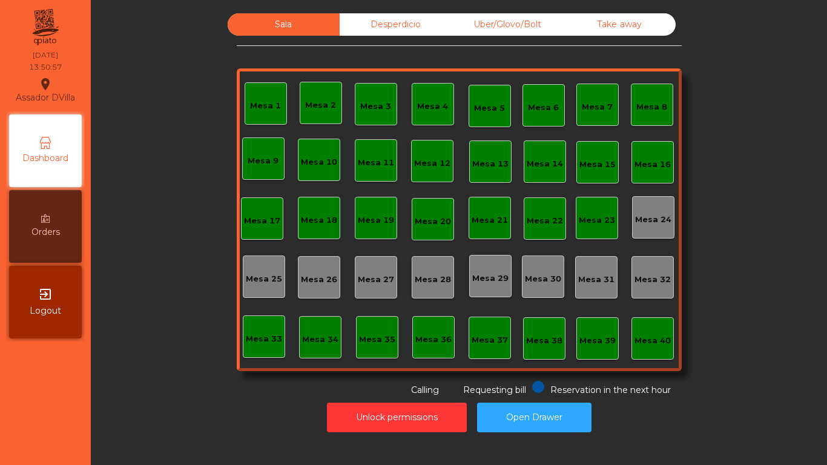
click at [396, 9] on div "Sala Desperdicio Uber/Glovo/Bolt Take away Mesa 1 Mesa 2 Mesa 3 [GEOGRAPHIC_DAT…" at bounding box center [459, 222] width 722 height 431
click at [396, 18] on div "Desperdicio" at bounding box center [396, 24] width 112 height 22
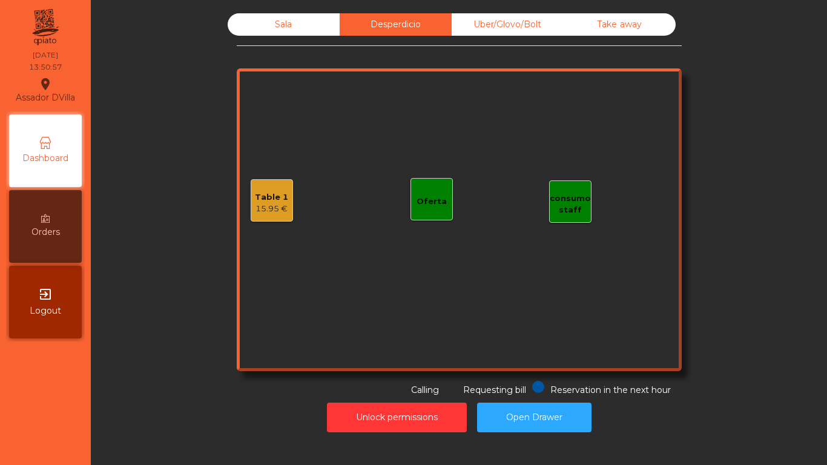
click at [557, 19] on div "Uber/Glovo/Bolt" at bounding box center [508, 24] width 112 height 22
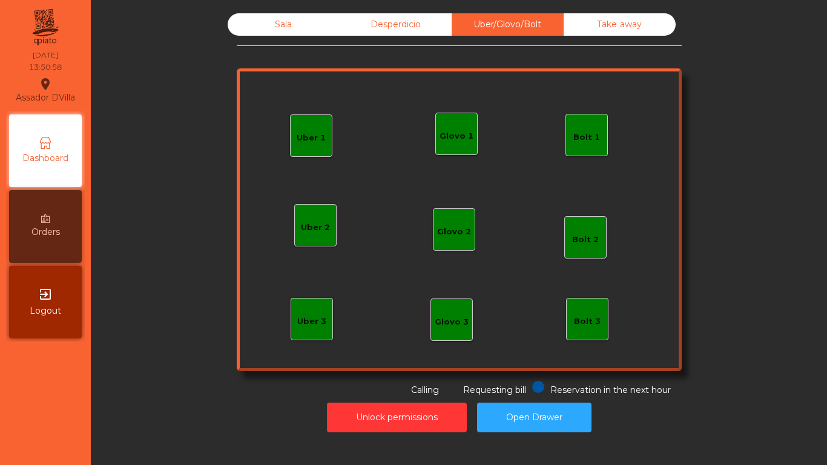
click at [610, 29] on div "Take away" at bounding box center [620, 24] width 112 height 22
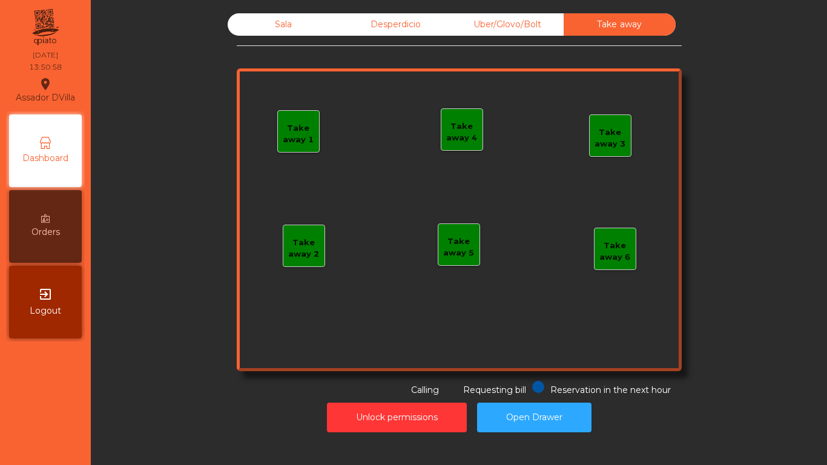
drag, startPoint x: 419, startPoint y: 14, endPoint x: 363, endPoint y: 41, distance: 62.3
click at [419, 15] on div "Desperdicio" at bounding box center [396, 24] width 112 height 22
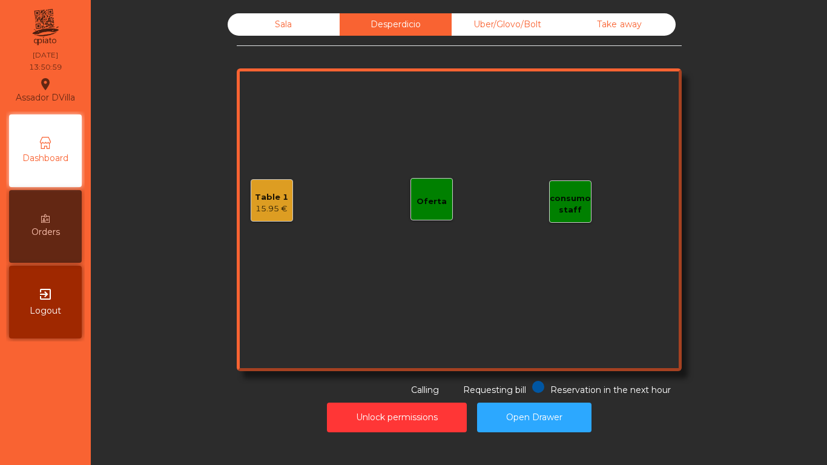
click at [256, 211] on div "15.95 €" at bounding box center [271, 209] width 33 height 12
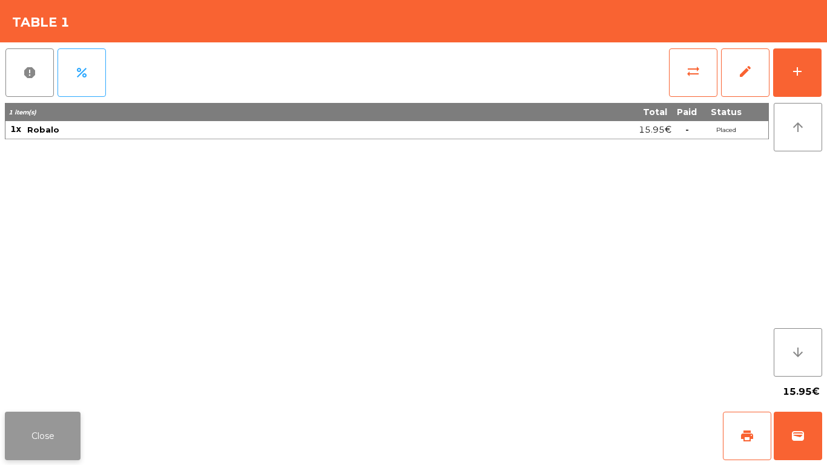
click at [56, 431] on button "Close" at bounding box center [43, 436] width 76 height 48
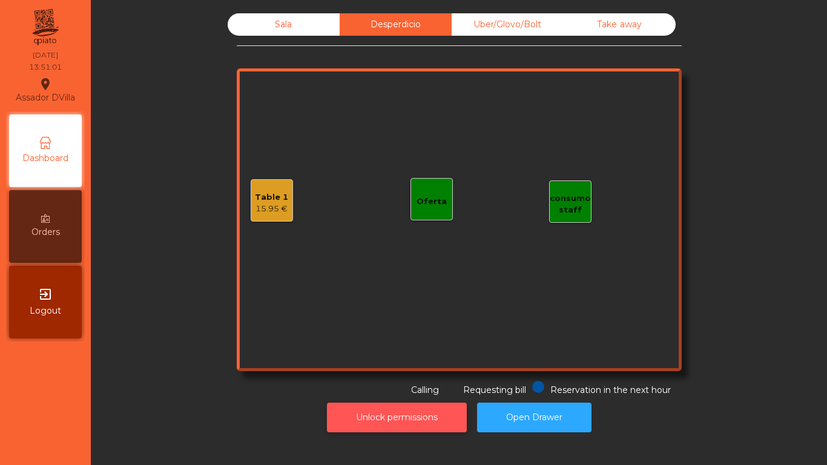
click at [364, 418] on button "Unlock permissions" at bounding box center [397, 418] width 140 height 30
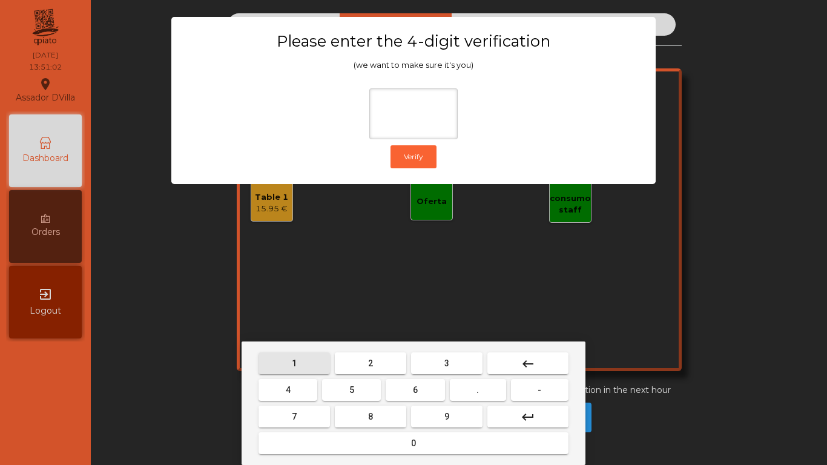
click at [314, 365] on button "1" at bounding box center [294, 363] width 71 height 22
click at [445, 426] on button "9" at bounding box center [446, 417] width 71 height 22
click at [285, 396] on button "4" at bounding box center [288, 390] width 59 height 22
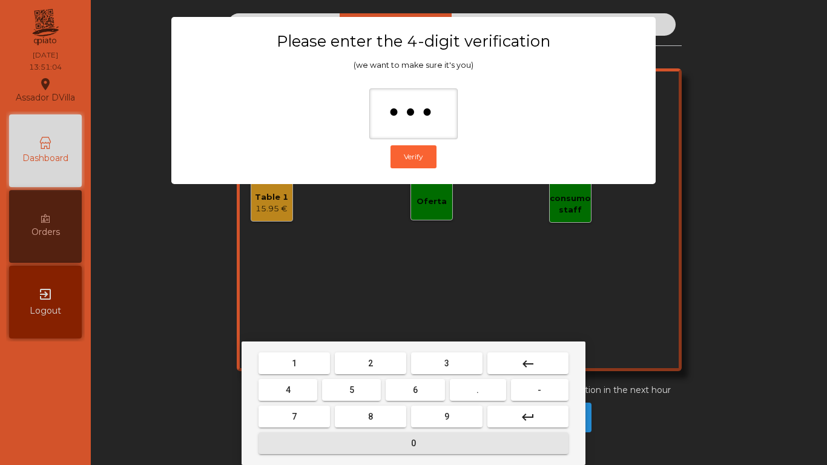
click at [313, 442] on button "0" at bounding box center [414, 443] width 310 height 22
type input "****"
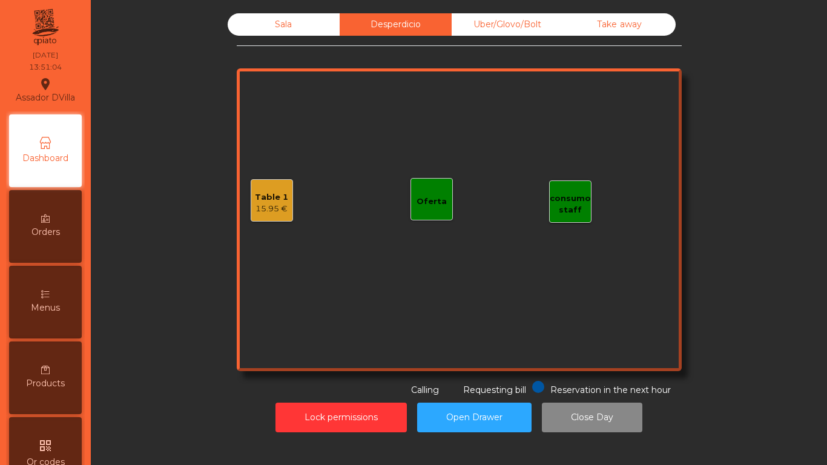
click at [263, 214] on div "15.95 €" at bounding box center [271, 209] width 33 height 12
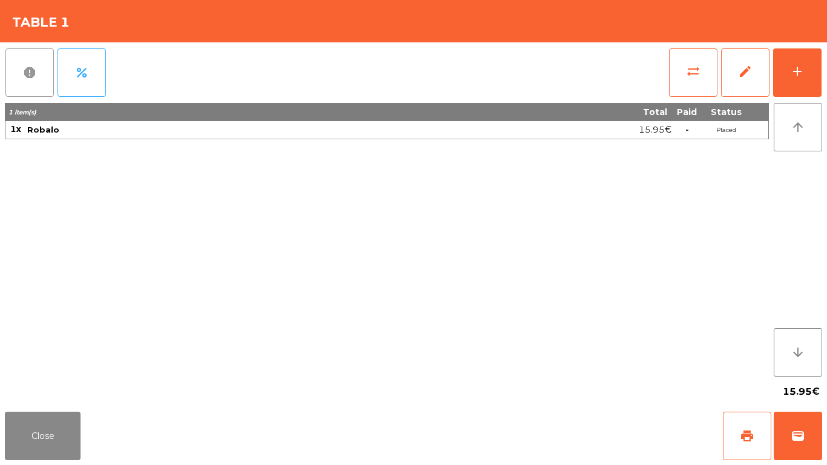
click at [42, 90] on button "report" at bounding box center [29, 72] width 48 height 48
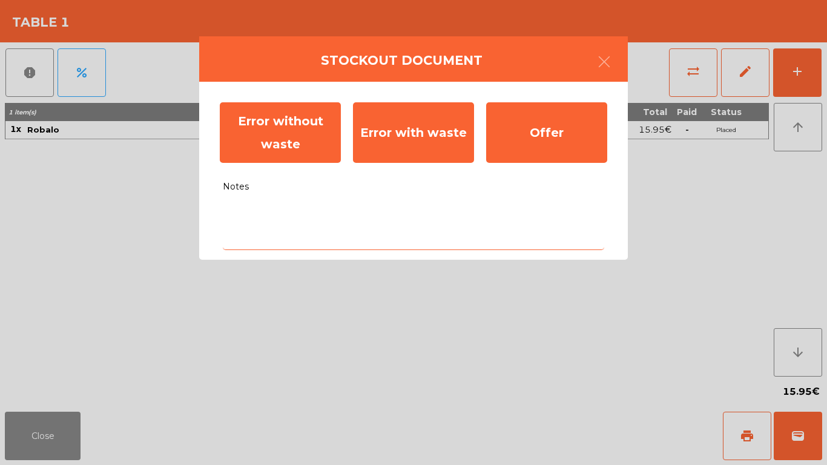
click at [326, 215] on textarea "Notes" at bounding box center [414, 225] width 382 height 50
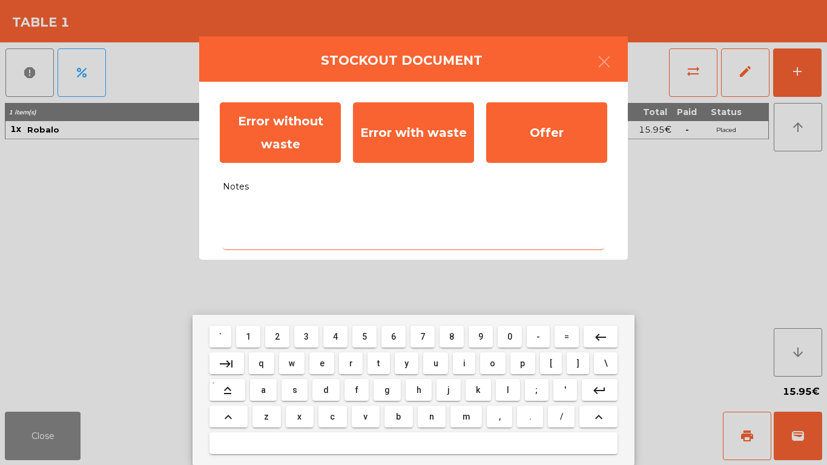
click at [303, 379] on mat-keyboard-key "s" at bounding box center [294, 390] width 31 height 27
click at [302, 385] on button "s" at bounding box center [295, 390] width 26 height 22
type textarea "*"
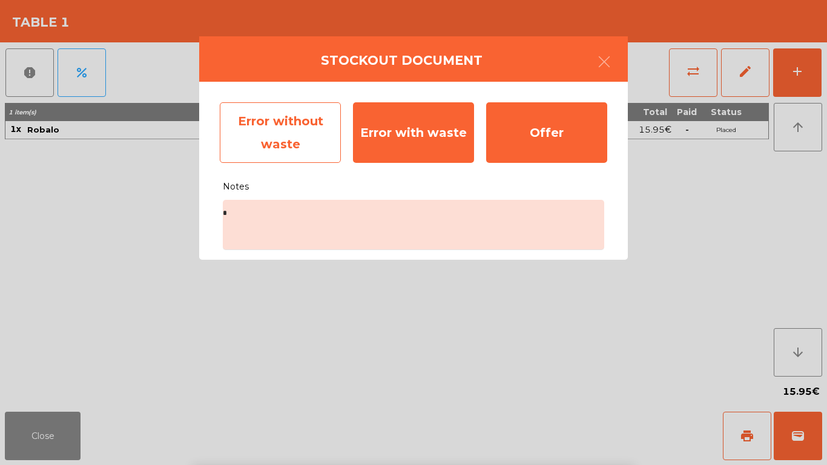
click at [254, 133] on div "Error without waste" at bounding box center [280, 132] width 121 height 61
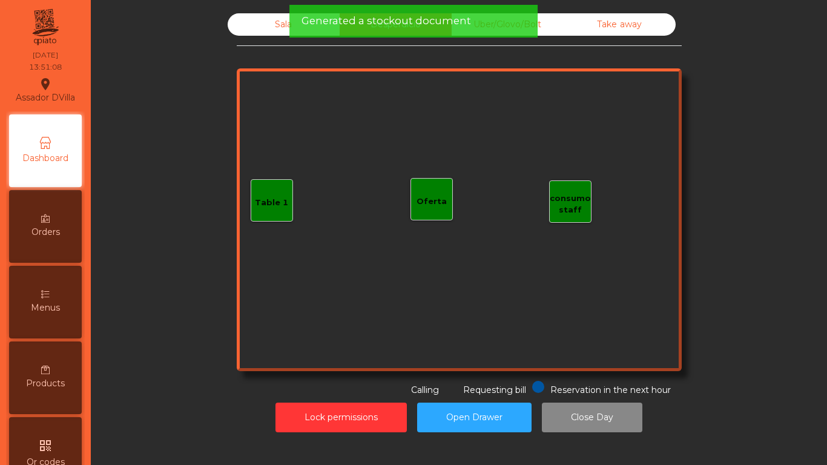
click at [283, 18] on div "Sala" at bounding box center [284, 24] width 112 height 22
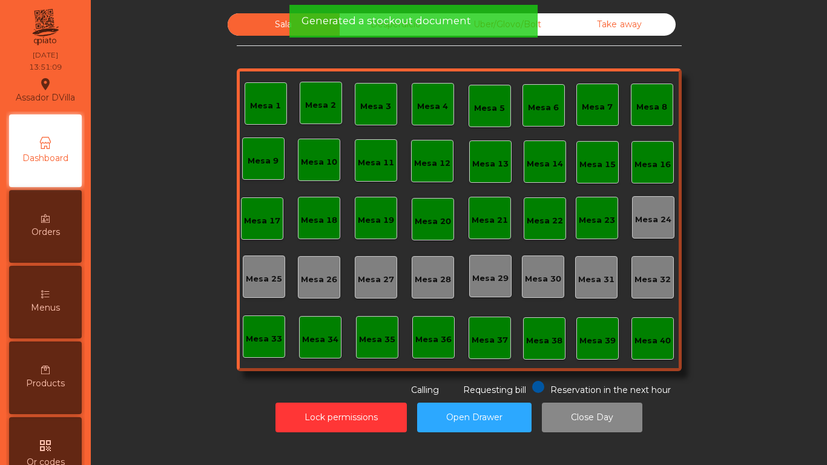
click at [452, 17] on span "Generated a stockout document" at bounding box center [387, 20] width 170 height 15
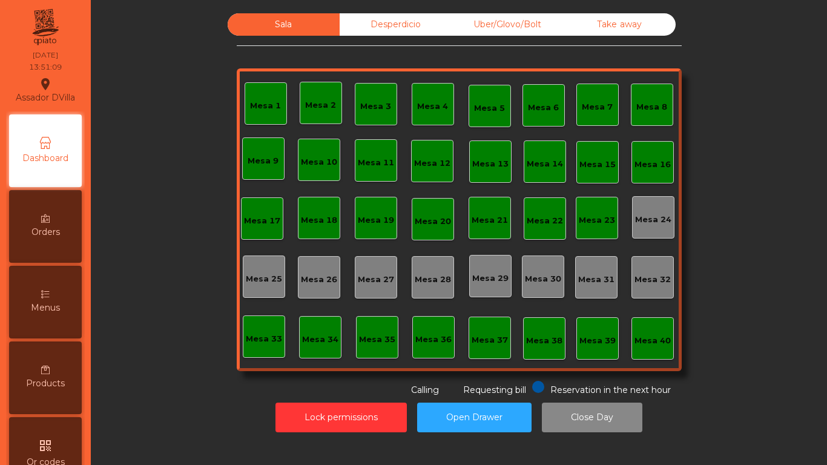
click at [497, 18] on div "Uber/Glovo/Bolt" at bounding box center [508, 24] width 112 height 22
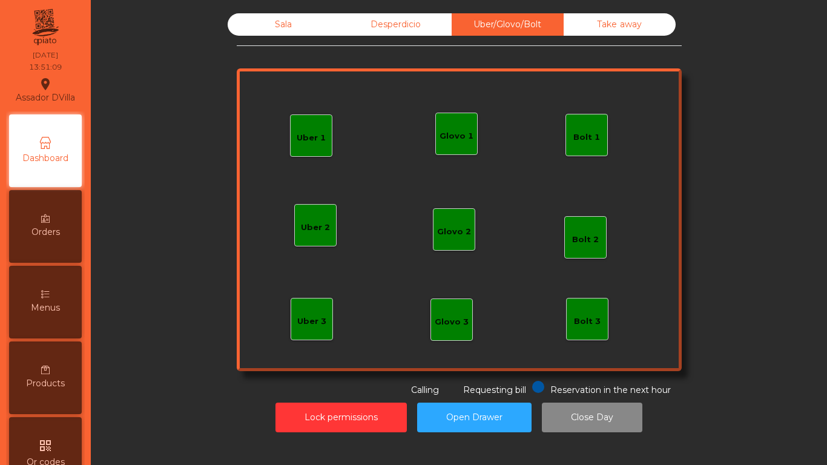
click at [631, 31] on div "Take away" at bounding box center [620, 24] width 112 height 22
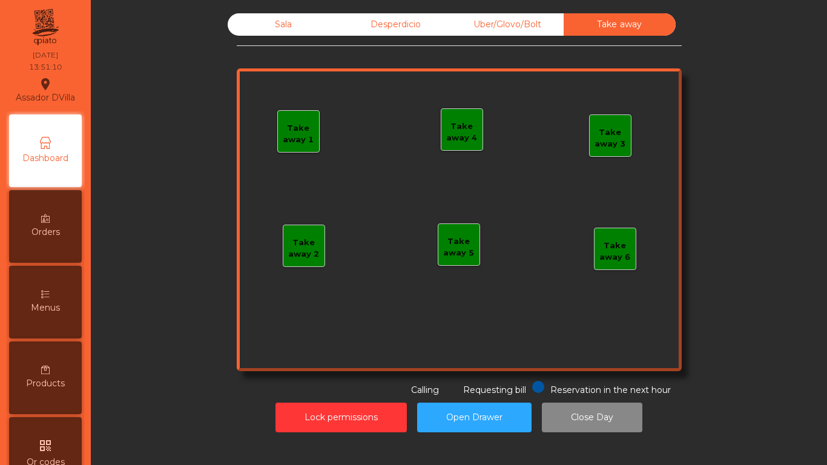
click at [297, 30] on div "Sala" at bounding box center [284, 24] width 112 height 22
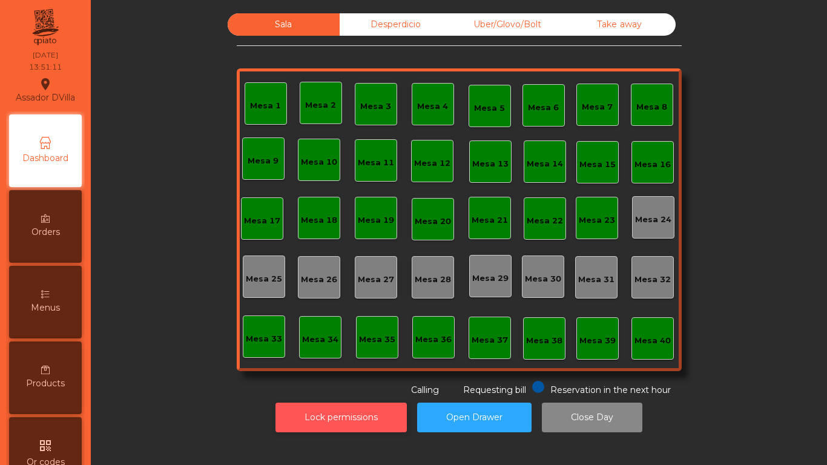
click at [352, 411] on button "Lock permissions" at bounding box center [341, 418] width 131 height 30
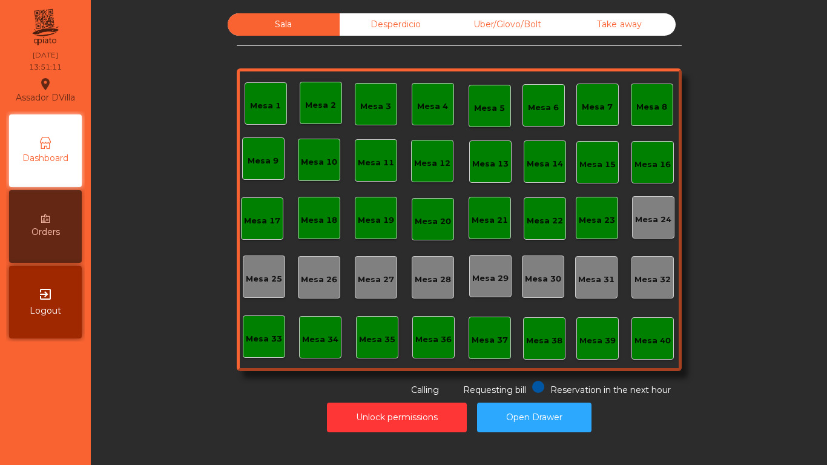
click at [184, 415] on div "Unlock permissions Open Drawer" at bounding box center [459, 418] width 704 height 42
